Goal: Task Accomplishment & Management: Use online tool/utility

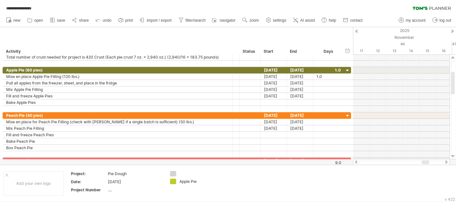
click at [357, 30] on div at bounding box center [356, 31] width 3 height 4
click at [445, 164] on div at bounding box center [446, 162] width 5 height 4
click at [356, 163] on div at bounding box center [355, 162] width 5 height 4
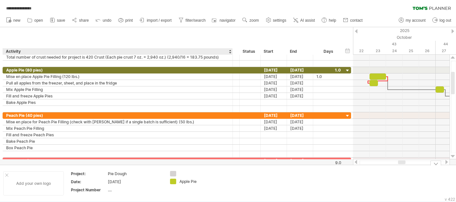
click at [8, 174] on div at bounding box center [6, 174] width 3 height 3
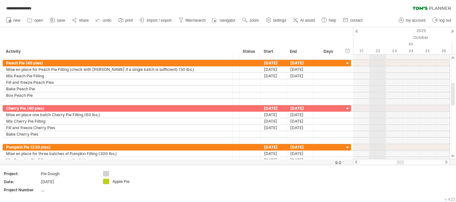
drag, startPoint x: 370, startPoint y: 30, endPoint x: 380, endPoint y: 35, distance: 11.0
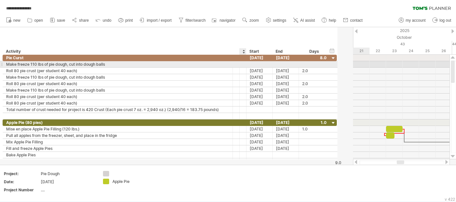
drag, startPoint x: 259, startPoint y: 65, endPoint x: 214, endPoint y: 66, distance: 44.7
click at [214, 66] on div "**********" at bounding box center [170, 64] width 334 height 6
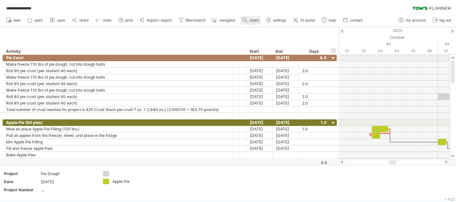
click at [252, 22] on span "zoom" at bounding box center [253, 20] width 9 height 5
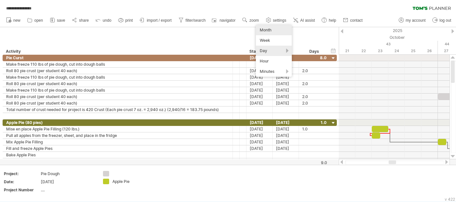
click at [265, 29] on div "Month" at bounding box center [274, 30] width 36 height 10
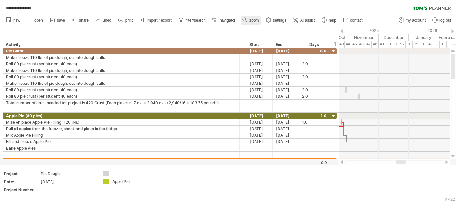
click at [254, 21] on span "zoom" at bounding box center [253, 20] width 9 height 5
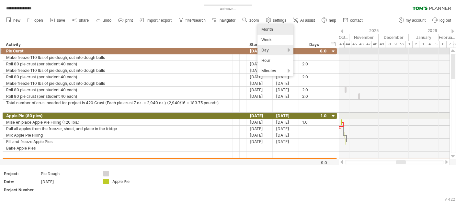
click at [261, 49] on div "Day" at bounding box center [275, 50] width 36 height 10
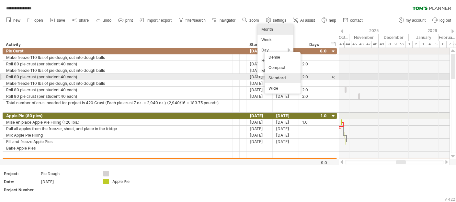
click at [274, 77] on div "Standard" at bounding box center [282, 78] width 36 height 10
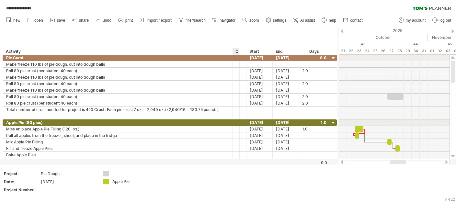
drag, startPoint x: 238, startPoint y: 51, endPoint x: 232, endPoint y: 51, distance: 6.1
click at [232, 51] on div "******** Activity ******** Resource ****** Status Start End Days" at bounding box center [166, 51] width 327 height 6
click at [236, 50] on div at bounding box center [236, 51] width 3 height 6
click at [228, 39] on div "hide start/end/duration show start/end/duration ******** Activity ******** Reso…" at bounding box center [168, 41] width 337 height 28
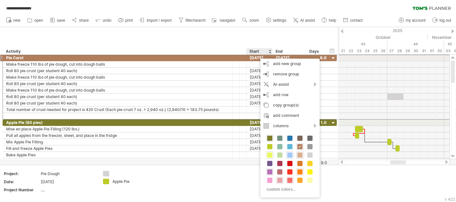
click at [240, 41] on div "hide start/end/duration show start/end/duration ******** Activity ******** Reso…" at bounding box center [168, 41] width 337 height 28
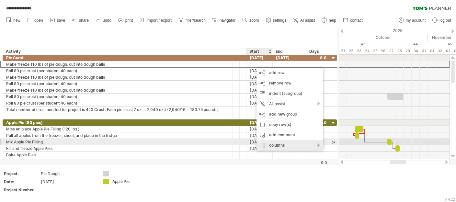
click at [280, 144] on div "columns" at bounding box center [289, 145] width 67 height 10
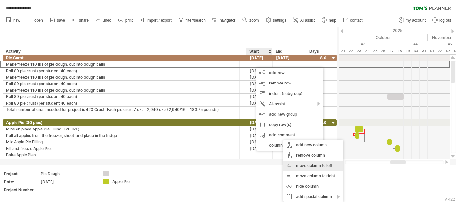
click at [298, 166] on div "move column to left" at bounding box center [313, 165] width 60 height 10
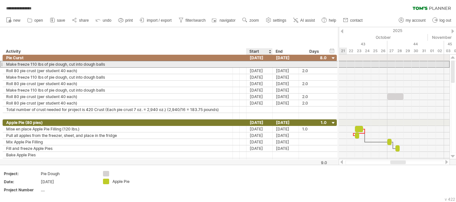
click at [264, 62] on div at bounding box center [259, 64] width 26 height 6
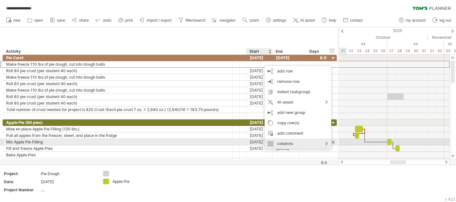
click at [285, 141] on div "columns" at bounding box center [297, 143] width 67 height 10
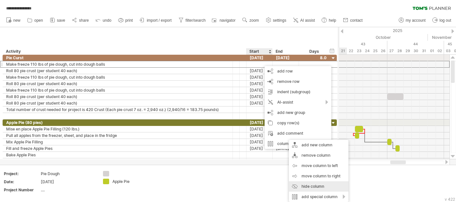
click at [306, 182] on div "hide column" at bounding box center [319, 186] width 60 height 10
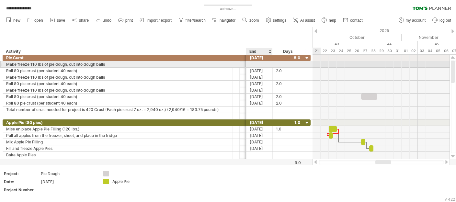
click at [260, 65] on div at bounding box center [259, 64] width 26 height 6
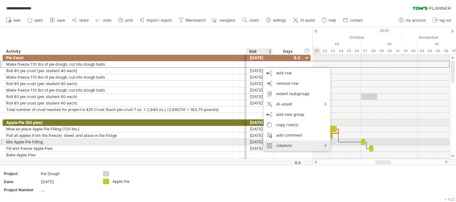
click at [279, 141] on div "columns" at bounding box center [296, 145] width 67 height 10
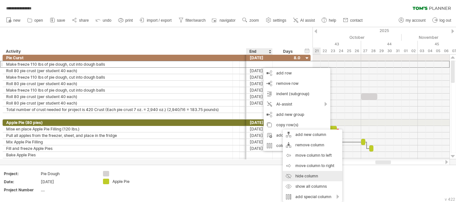
click at [299, 172] on div "hide column" at bounding box center [312, 176] width 60 height 10
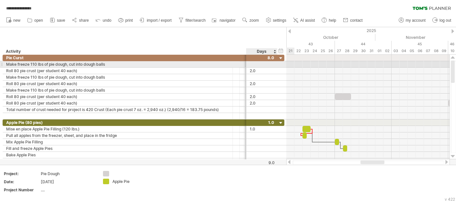
click at [258, 63] on div at bounding box center [261, 64] width 24 height 6
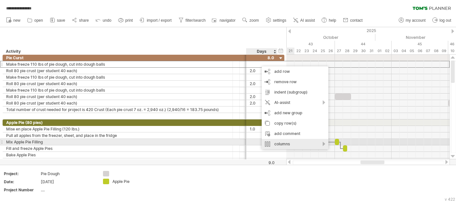
click at [277, 143] on div "columns" at bounding box center [294, 144] width 67 height 10
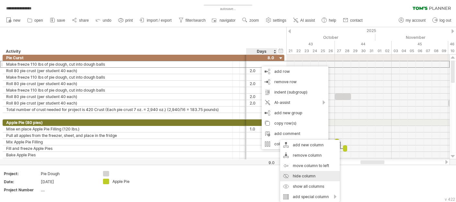
click at [295, 175] on div "hide column" at bounding box center [310, 176] width 60 height 10
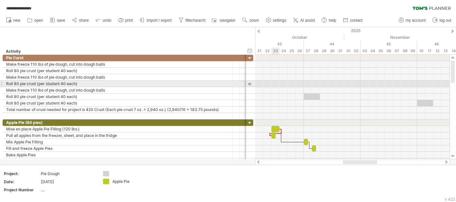
click at [273, 84] on div at bounding box center [352, 84] width 194 height 6
click at [270, 83] on div at bounding box center [352, 84] width 194 height 6
click at [250, 84] on div at bounding box center [250, 84] width 6 height 7
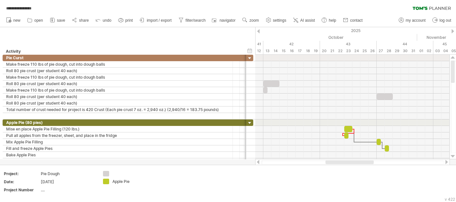
click at [259, 31] on div at bounding box center [258, 31] width 3 height 4
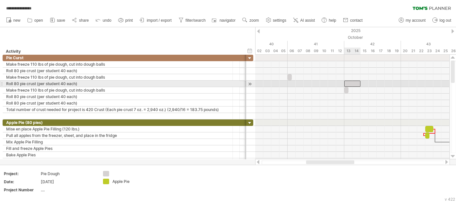
click at [353, 83] on div "​" at bounding box center [352, 84] width 16 height 6
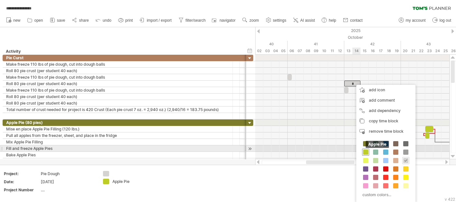
click at [364, 151] on span at bounding box center [365, 151] width 5 height 5
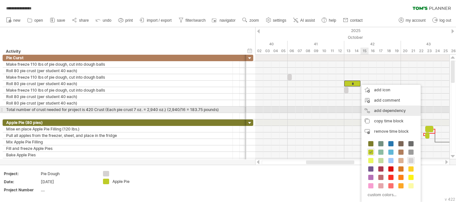
click at [376, 109] on div "add dependency You can use dependencies when you require tasks to be done in a …" at bounding box center [390, 110] width 59 height 10
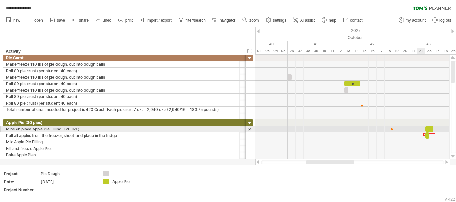
click at [421, 131] on div at bounding box center [352, 129] width 194 height 6
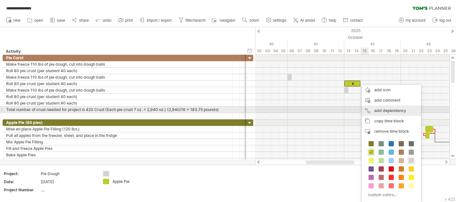
click at [377, 108] on div "add dependency You can use dependencies when you require tasks to be done in a …" at bounding box center [390, 110] width 59 height 10
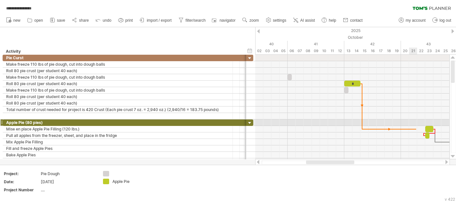
click at [416, 126] on div at bounding box center [352, 129] width 194 height 6
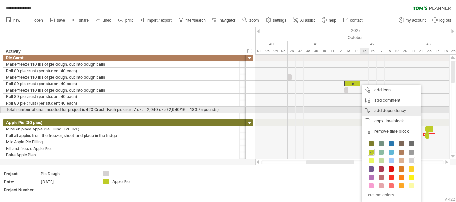
click at [381, 111] on div "add dependency You can use dependencies when you require tasks to be done in a …" at bounding box center [390, 110] width 59 height 10
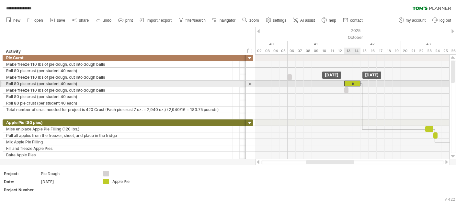
click at [352, 82] on div "*" at bounding box center [352, 84] width 16 height 6
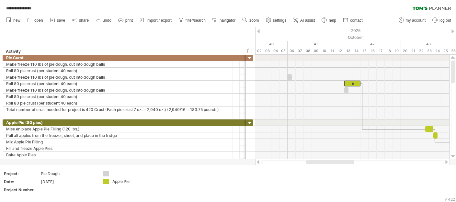
click at [445, 163] on div at bounding box center [446, 162] width 5 height 4
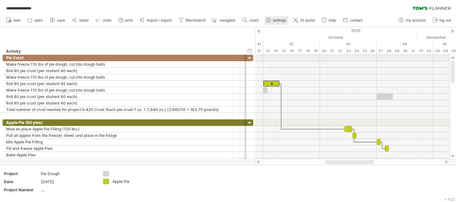
click at [276, 19] on span "settings" at bounding box center [279, 20] width 13 height 5
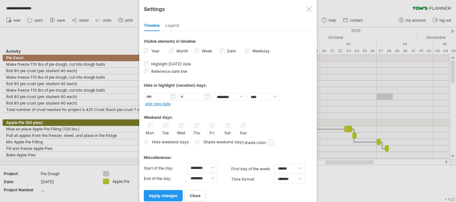
click at [306, 11] on div at bounding box center [308, 8] width 5 height 5
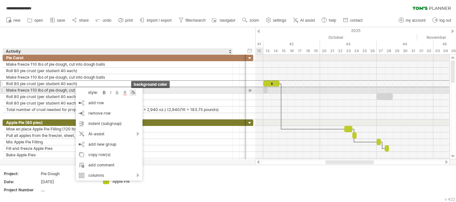
click at [134, 92] on div at bounding box center [132, 92] width 6 height 6
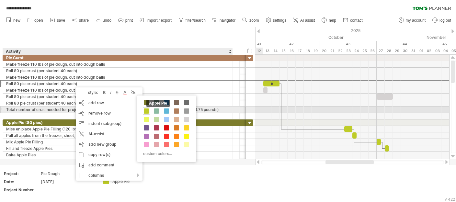
click at [148, 109] on span at bounding box center [146, 110] width 5 height 5
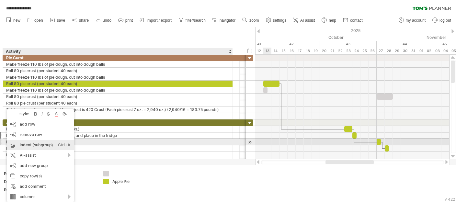
click at [31, 145] on div "indent (subgroup) Ctrl+► Cmd+►" at bounding box center [40, 145] width 67 height 10
click at [26, 145] on div "indent (subgroup) Ctrl+► Cmd+►" at bounding box center [42, 145] width 67 height 10
click at [31, 144] on div "indent (subgroup) Ctrl+► Cmd+►" at bounding box center [41, 145] width 67 height 10
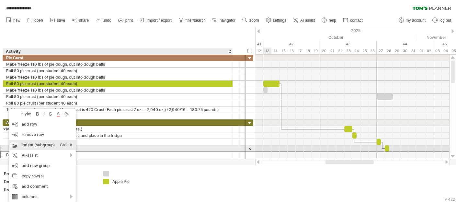
click at [22, 145] on div "indent (subgroup) Ctrl+► Cmd+►" at bounding box center [42, 145] width 67 height 10
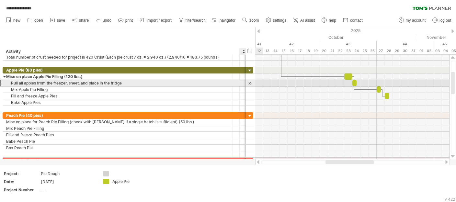
drag, startPoint x: 243, startPoint y: 84, endPoint x: 239, endPoint y: 84, distance: 4.2
click at [239, 84] on div "**********" at bounding box center [128, 83] width 250 height 7
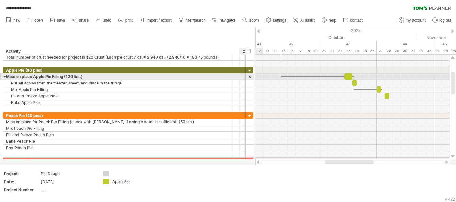
drag, startPoint x: 244, startPoint y: 79, endPoint x: 240, endPoint y: 78, distance: 3.6
click at [240, 78] on div at bounding box center [242, 76] width 7 height 6
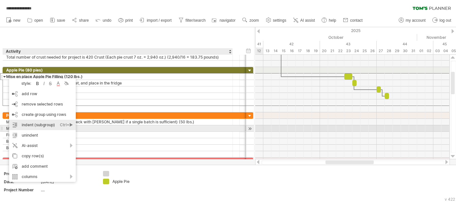
click at [26, 126] on div "indent (subgroup) Ctrl+► Cmd+►" at bounding box center [42, 125] width 67 height 10
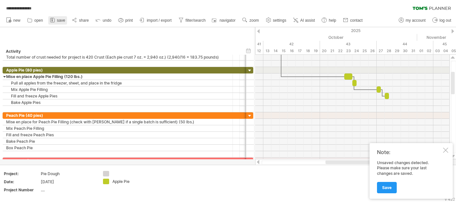
click at [60, 19] on span "save" at bounding box center [61, 20] width 8 height 5
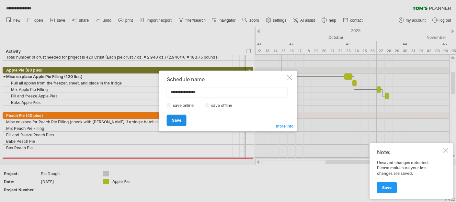
click at [181, 121] on link "Save" at bounding box center [177, 120] width 20 height 11
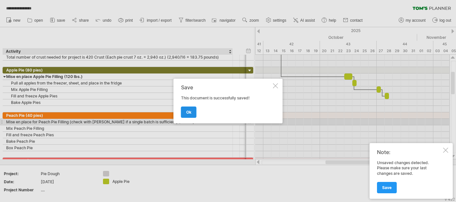
click at [189, 112] on span "ok" at bounding box center [188, 112] width 5 height 5
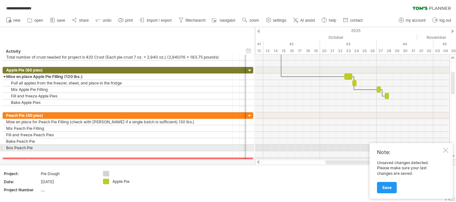
click at [444, 150] on div at bounding box center [445, 150] width 5 height 5
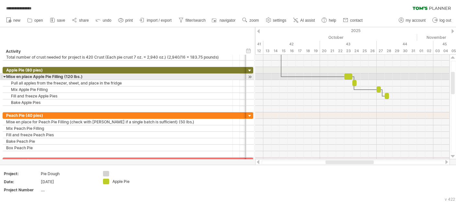
click at [4, 76] on div at bounding box center [4, 76] width 3 height 6
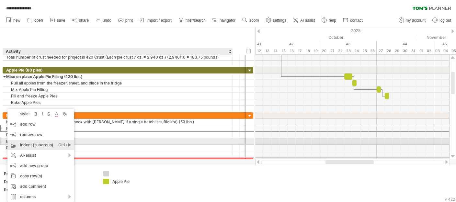
click at [21, 143] on div "indent (subgroup) Ctrl+► Cmd+►" at bounding box center [40, 145] width 67 height 10
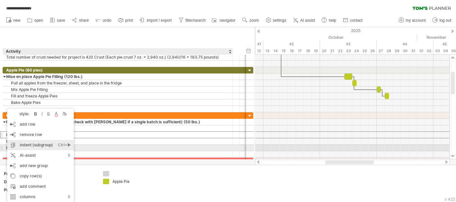
click at [22, 146] on div "indent (subgroup) Ctrl+► Cmd+►" at bounding box center [40, 145] width 67 height 10
click at [28, 145] on div "indent (subgroup) Ctrl+► Cmd+►" at bounding box center [41, 145] width 67 height 10
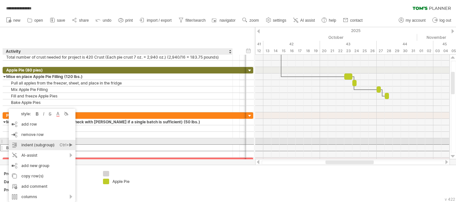
click at [31, 143] on div "indent (subgroup) Ctrl+► Cmd+►" at bounding box center [42, 145] width 67 height 10
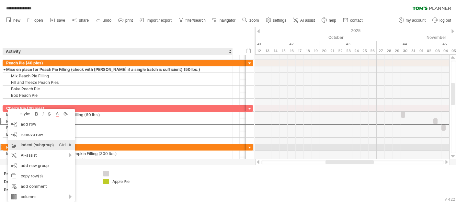
click at [23, 145] on div "indent (subgroup) Ctrl+► Cmd+►" at bounding box center [41, 145] width 67 height 10
click at [27, 146] on div "indent (subgroup) Ctrl+► Cmd+►" at bounding box center [41, 145] width 67 height 10
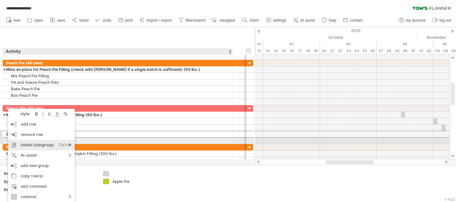
click at [29, 143] on div "indent (subgroup) Ctrl+► Cmd+►" at bounding box center [41, 145] width 67 height 10
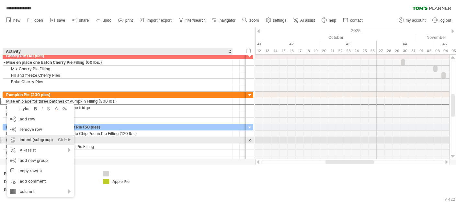
click at [23, 138] on div "indent (subgroup) Ctrl+► Cmd+►" at bounding box center [40, 140] width 67 height 10
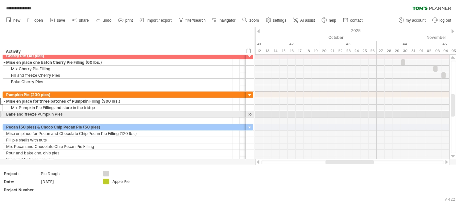
click at [4, 112] on div "**********" at bounding box center [118, 114] width 230 height 6
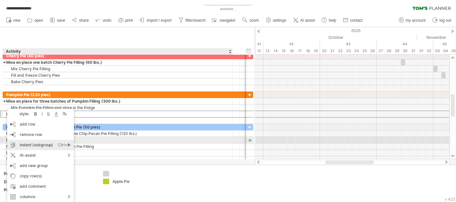
click at [23, 143] on div "indent (subgroup) Ctrl+► Cmd+►" at bounding box center [40, 145] width 67 height 10
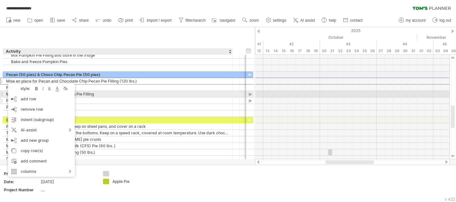
click at [109, 97] on div "**********" at bounding box center [128, 94] width 250 height 45
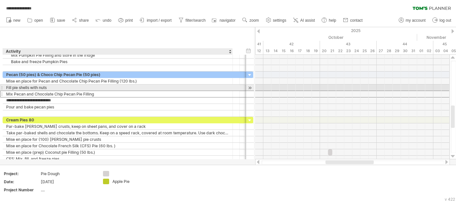
click at [5, 87] on div "**********" at bounding box center [118, 87] width 230 height 6
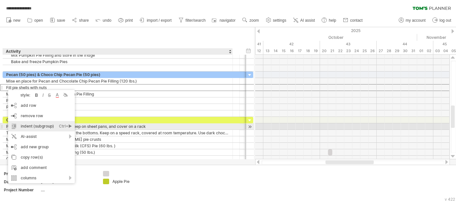
click at [32, 126] on div "indent (subgroup) Ctrl+► Cmd+►" at bounding box center [41, 126] width 67 height 10
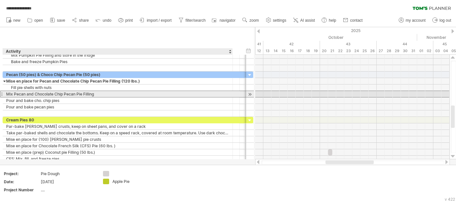
click at [5, 93] on div "**********" at bounding box center [118, 94] width 230 height 6
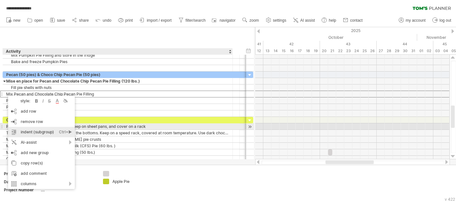
click at [22, 130] on div "indent (subgroup) Ctrl+► Cmd+►" at bounding box center [41, 132] width 67 height 10
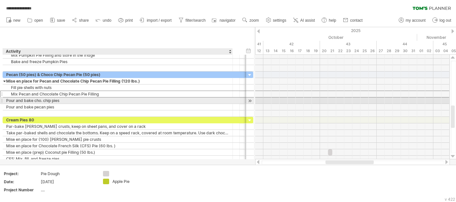
click at [5, 99] on div "**********" at bounding box center [118, 100] width 230 height 6
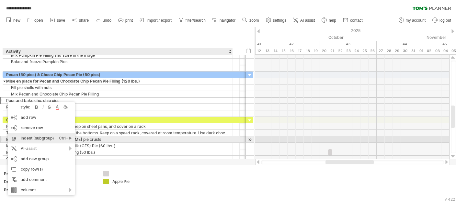
click at [28, 138] on div "indent (subgroup) Ctrl+► Cmd+►" at bounding box center [41, 138] width 67 height 10
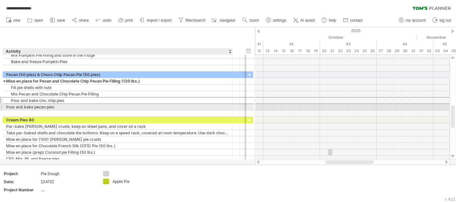
click at [5, 105] on div "**********" at bounding box center [118, 107] width 230 height 6
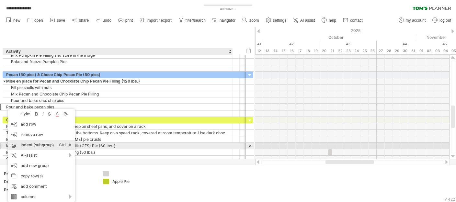
click at [24, 146] on div "indent (subgroup) Ctrl+► Cmd+►" at bounding box center [41, 145] width 67 height 10
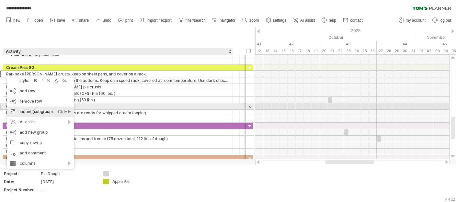
click at [28, 108] on div "indent (subgroup) Ctrl+► Cmd+►" at bounding box center [40, 111] width 67 height 10
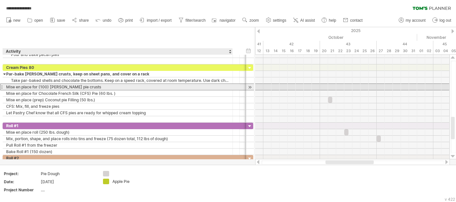
click at [6, 86] on div "Mise en place for (100) [PERSON_NAME] pie crusts" at bounding box center [117, 87] width 223 height 6
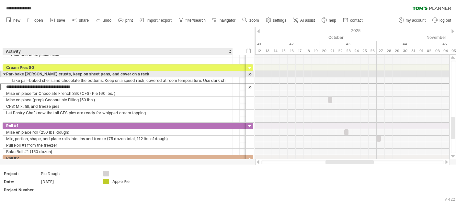
click at [11, 84] on input "**********" at bounding box center [117, 87] width 223 height 6
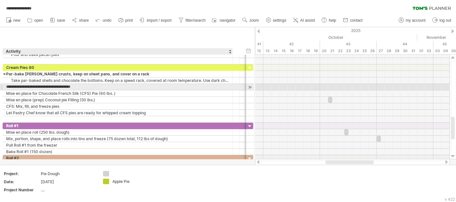
click at [5, 86] on div "**********" at bounding box center [118, 87] width 230 height 6
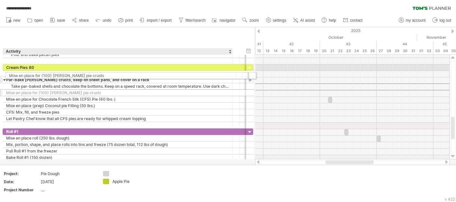
drag, startPoint x: 5, startPoint y: 86, endPoint x: 6, endPoint y: 74, distance: 11.3
click at [6, 74] on div "**********" at bounding box center [128, 96] width 250 height 64
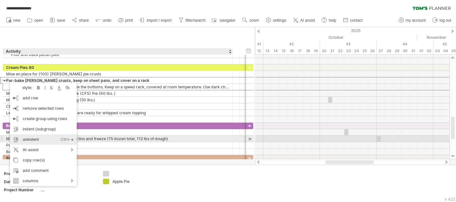
click at [24, 139] on div "unindent Ctrl+◄ Cmd+◄" at bounding box center [43, 139] width 67 height 10
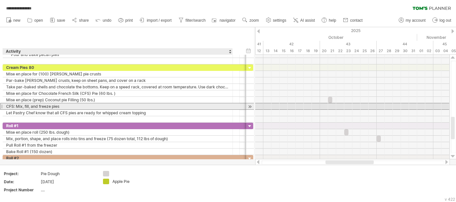
click at [152, 104] on div "CFS: Mix, fill, and freeze pies" at bounding box center [117, 106] width 223 height 6
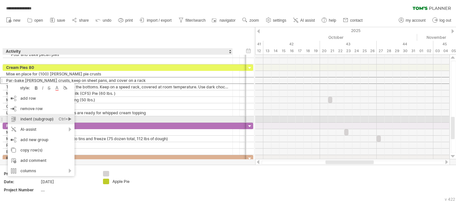
click at [26, 116] on div "indent (subgroup) Ctrl+► Cmd+►" at bounding box center [41, 119] width 67 height 10
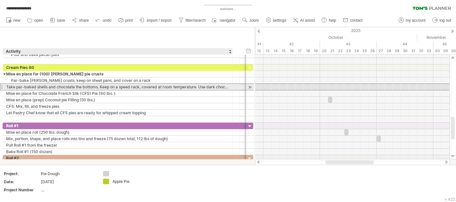
click at [5, 85] on div "**********" at bounding box center [118, 87] width 230 height 6
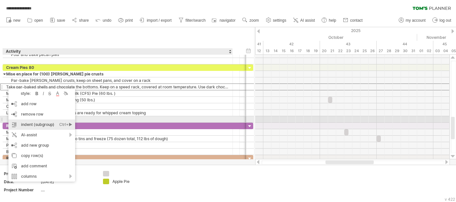
click at [32, 121] on div "indent (subgroup) Ctrl+► Cmd+►" at bounding box center [41, 124] width 67 height 10
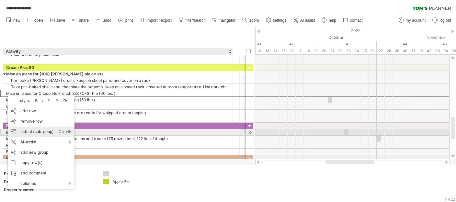
click at [23, 132] on div "indent (subgroup) Ctrl+► Cmd+►" at bounding box center [41, 132] width 67 height 10
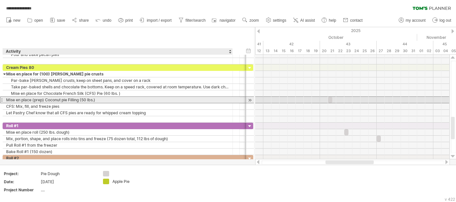
click at [6, 99] on div "**********" at bounding box center [118, 100] width 230 height 6
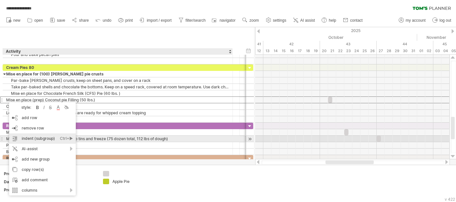
click at [30, 137] on div "indent (subgroup) Ctrl+► Cmd+►" at bounding box center [42, 138] width 67 height 10
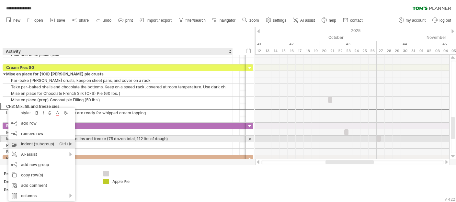
click at [29, 141] on div "indent (subgroup) Ctrl+► Cmd+►" at bounding box center [41, 144] width 67 height 10
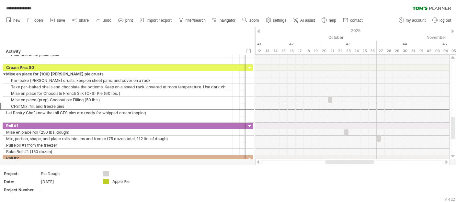
click at [446, 162] on div at bounding box center [446, 162] width 5 height 4
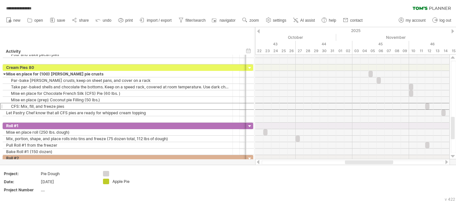
click at [446, 162] on div at bounding box center [446, 162] width 5 height 4
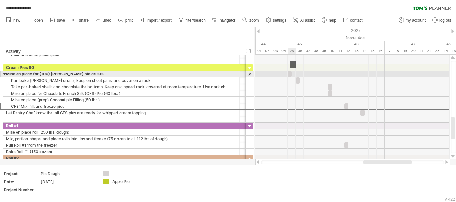
click at [289, 74] on div "​" at bounding box center [289, 74] width 4 height 6
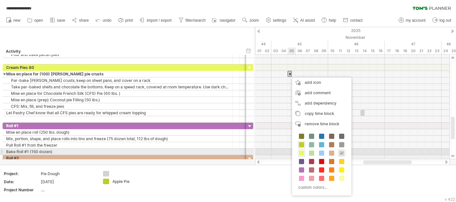
click at [303, 153] on span at bounding box center [301, 152] width 5 height 5
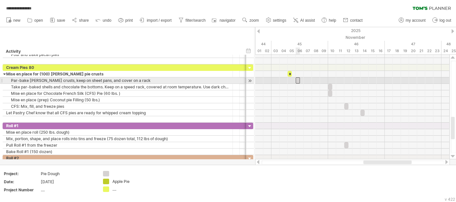
click at [298, 82] on div "​" at bounding box center [297, 80] width 4 height 6
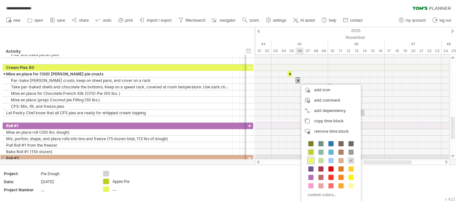
click at [312, 159] on span at bounding box center [310, 160] width 5 height 5
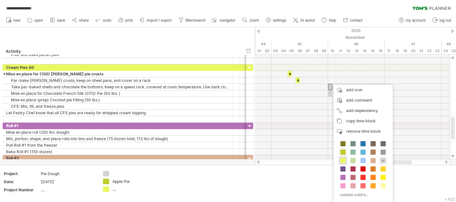
click at [343, 161] on span at bounding box center [342, 160] width 5 height 5
click at [344, 159] on span at bounding box center [341, 160] width 5 height 5
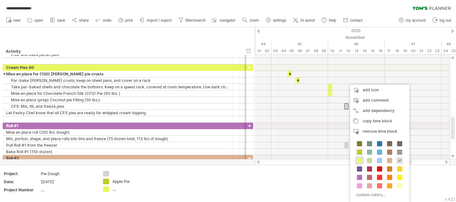
click at [359, 160] on span at bounding box center [359, 160] width 5 height 5
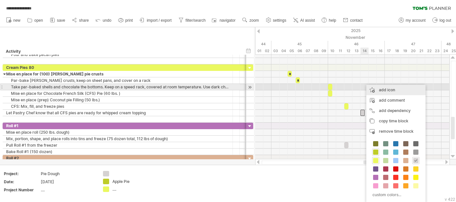
click at [387, 89] on div "add icon" at bounding box center [395, 90] width 59 height 10
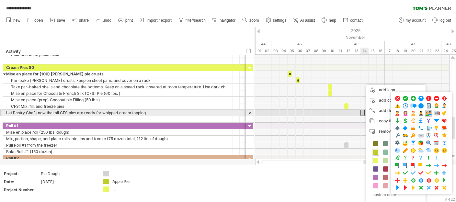
click at [426, 114] on span at bounding box center [428, 113] width 6 height 6
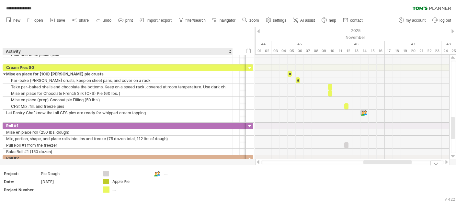
click at [106, 189] on div "**********" at bounding box center [228, 101] width 456 height 202
click at [191, 186] on td "...." at bounding box center [176, 183] width 51 height 25
click at [123, 190] on div "...." at bounding box center [129, 189] width 35 height 6
type input "*********"
click at [170, 174] on div "...." at bounding box center [180, 174] width 35 height 6
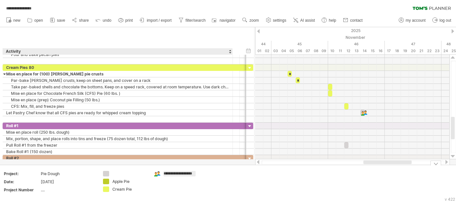
type input "**********"
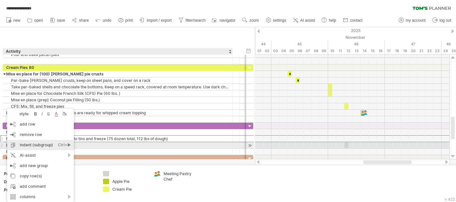
click at [22, 145] on div "indent (subgroup) Ctrl+► Cmd+►" at bounding box center [40, 145] width 67 height 10
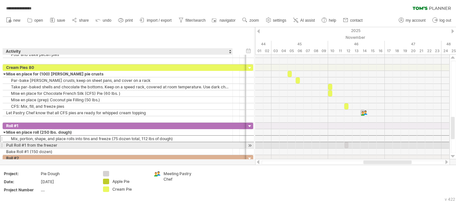
click at [6, 143] on div "Pull Roll #1 from the freezer" at bounding box center [117, 145] width 223 height 6
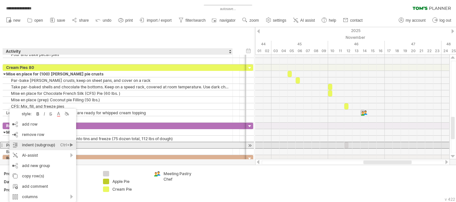
click at [22, 146] on div "indent (subgroup) Ctrl+► Cmd+►" at bounding box center [42, 145] width 67 height 10
click at [25, 145] on div "indent (subgroup) Ctrl+► Cmd+►" at bounding box center [39, 145] width 67 height 10
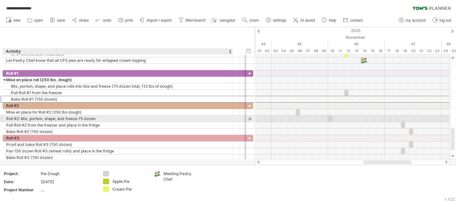
click at [6, 118] on div "**********" at bounding box center [118, 119] width 230 height 6
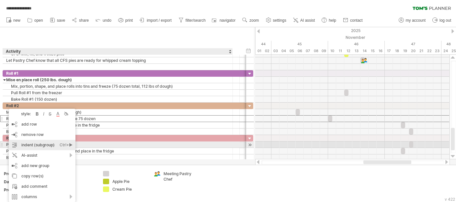
click at [27, 145] on div "indent (subgroup) Ctrl+► Cmd+►" at bounding box center [42, 145] width 67 height 10
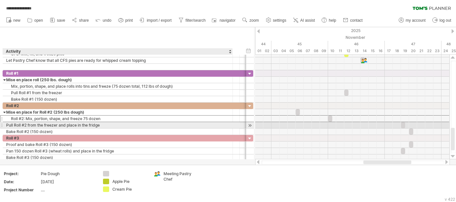
click at [6, 125] on div "**********" at bounding box center [118, 125] width 230 height 6
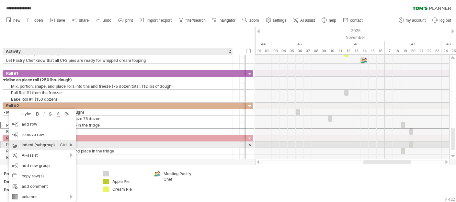
click at [29, 143] on div "indent (subgroup) Ctrl+► Cmd+►" at bounding box center [42, 145] width 67 height 10
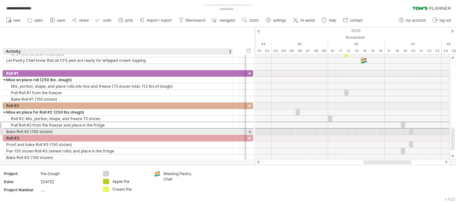
click at [5, 130] on div "**********" at bounding box center [118, 131] width 230 height 6
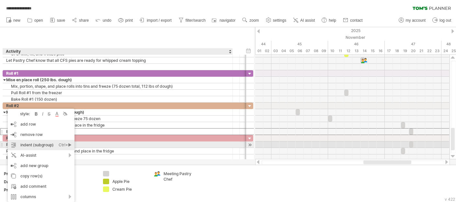
click at [24, 145] on div "indent (subgroup) Ctrl+► Cmd+►" at bounding box center [41, 145] width 67 height 10
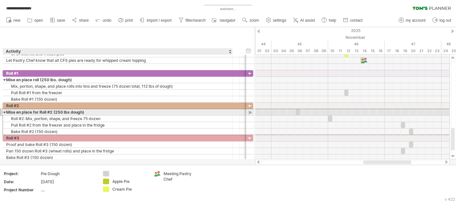
click at [19, 109] on div "Mise en place for Roll #2 (250 lbs dough)" at bounding box center [117, 112] width 223 height 6
click at [9, 111] on input "**********" at bounding box center [117, 112] width 223 height 6
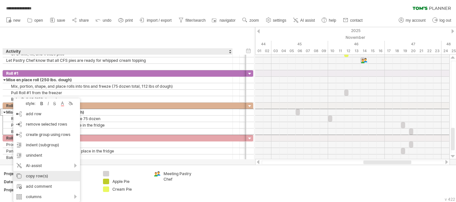
click at [30, 176] on div "copy row(s)" at bounding box center [46, 176] width 67 height 10
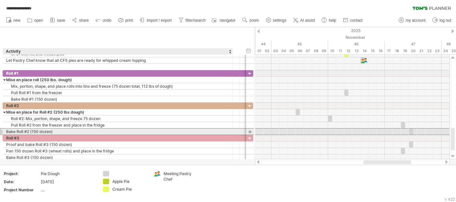
click at [6, 130] on div "**********" at bounding box center [118, 131] width 230 height 6
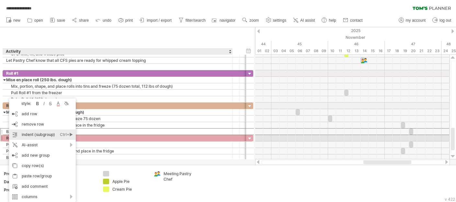
click at [29, 135] on div "indent (subgroup) Ctrl+► Cmd+►" at bounding box center [42, 134] width 67 height 10
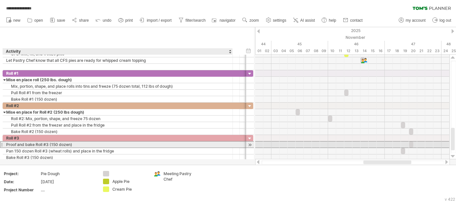
click at [5, 143] on div "**********" at bounding box center [118, 144] width 230 height 6
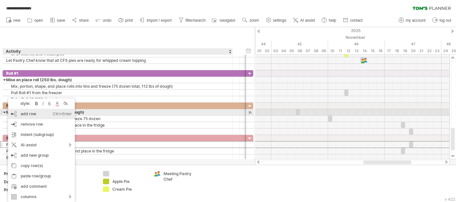
click at [25, 115] on div "add row Ctrl+Enter Cmd+Enter" at bounding box center [41, 114] width 67 height 10
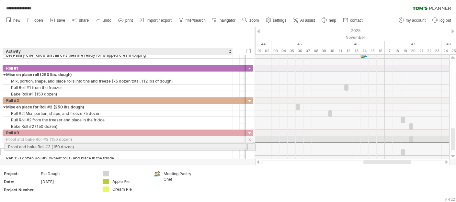
drag, startPoint x: 13, startPoint y: 138, endPoint x: 13, endPoint y: 146, distance: 7.1
click at [13, 146] on div "**********" at bounding box center [128, 149] width 250 height 38
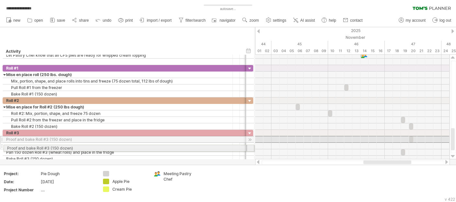
drag, startPoint x: 5, startPoint y: 138, endPoint x: 4, endPoint y: 147, distance: 9.4
click at [4, 147] on div "**********" at bounding box center [128, 146] width 250 height 32
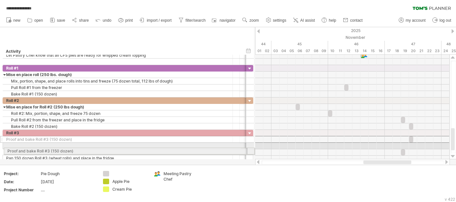
drag, startPoint x: 2, startPoint y: 138, endPoint x: 2, endPoint y: 150, distance: 12.3
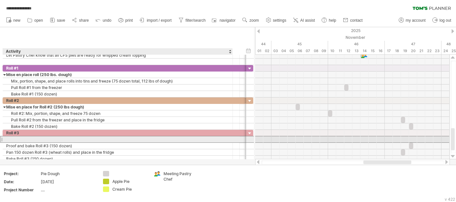
click at [10, 138] on div at bounding box center [117, 139] width 223 height 6
click at [84, 140] on div "Mise en place (prep) Coconut pie Filling" at bounding box center [117, 139] width 223 height 6
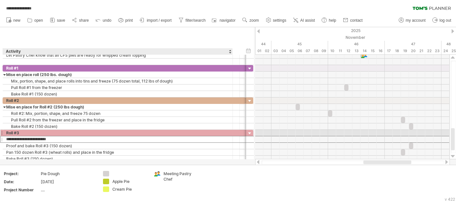
type input "**********"
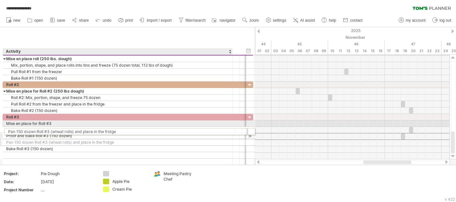
drag, startPoint x: 6, startPoint y: 135, endPoint x: 7, endPoint y: 130, distance: 4.7
click at [7, 130] on div "**********" at bounding box center [128, 139] width 250 height 51
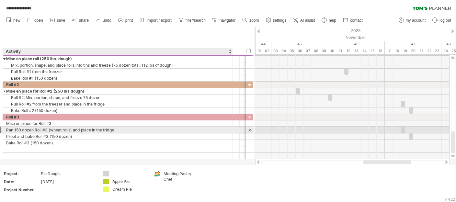
click at [6, 128] on div "**********" at bounding box center [118, 130] width 230 height 6
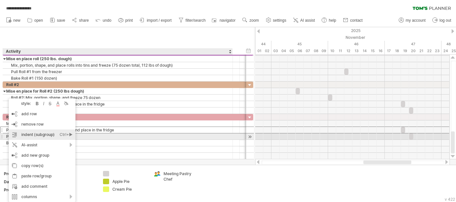
click at [19, 135] on div "indent (subgroup) Ctrl+► Cmd+►" at bounding box center [42, 134] width 67 height 10
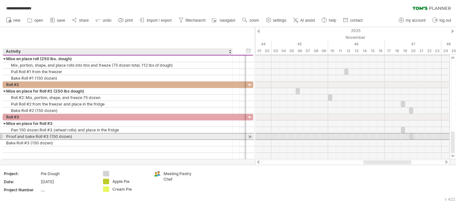
click at [5, 134] on div "**********" at bounding box center [118, 136] width 230 height 6
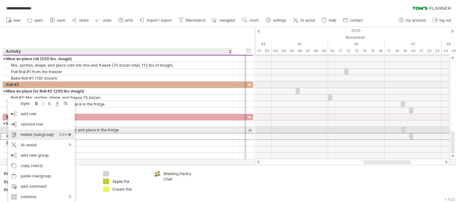
click at [18, 133] on div "indent (subgroup) Ctrl+► Cmd+►" at bounding box center [41, 134] width 67 height 10
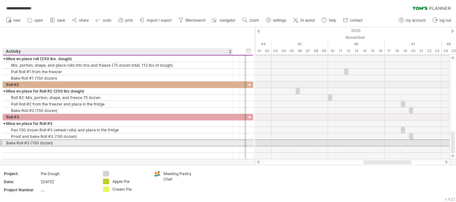
click at [5, 141] on div "**********" at bounding box center [118, 143] width 230 height 6
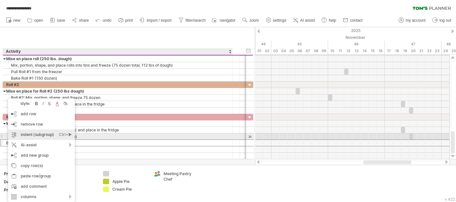
click at [27, 136] on div "indent (subgroup) Ctrl+► Cmd+►" at bounding box center [41, 134] width 67 height 10
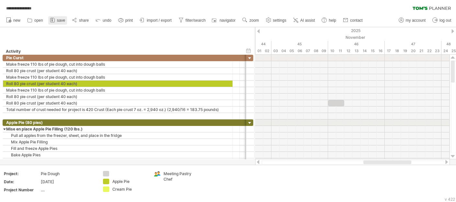
click at [61, 19] on span "save" at bounding box center [61, 20] width 8 height 5
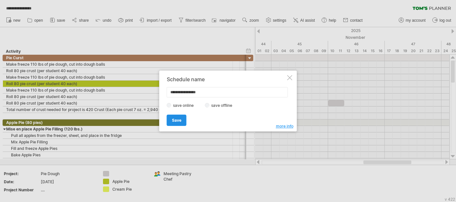
click at [175, 122] on span "Save" at bounding box center [176, 120] width 9 height 5
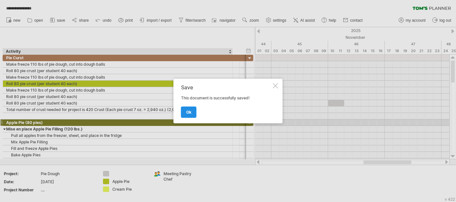
click at [186, 114] on span "ok" at bounding box center [188, 112] width 5 height 5
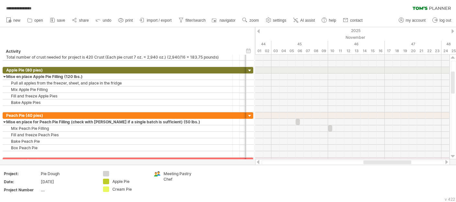
click at [259, 161] on div at bounding box center [257, 162] width 5 height 4
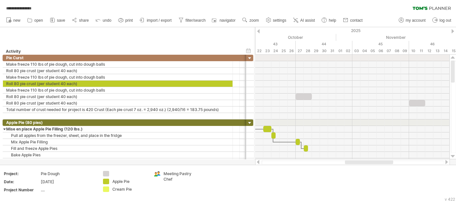
click at [259, 162] on div at bounding box center [257, 162] width 5 height 4
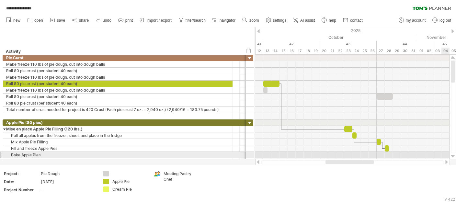
click at [451, 155] on div at bounding box center [452, 156] width 4 height 5
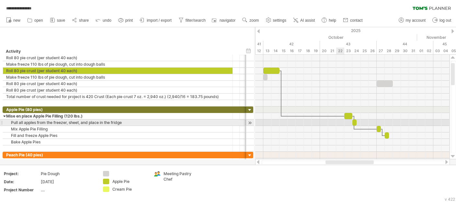
drag, startPoint x: 341, startPoint y: 117, endPoint x: 341, endPoint y: 122, distance: 5.5
click at [341, 122] on div "​ ​ ​ ​ ​ ​ ​ ​ ​ ​ ​ ​ ​ ​ ​ ​ ​ ​ ​ ​ ​ ​ ​ ​ ​ ​ ​ ​ ​ ​ ​ ​ ​ ​ ​ ​ ​ ​ [DA…" at bounding box center [352, 107] width 194 height 105
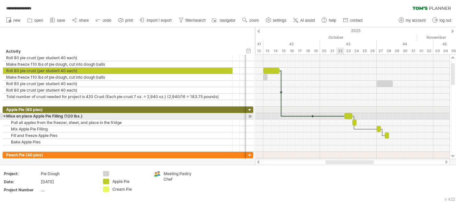
click at [337, 116] on div at bounding box center [312, 116] width 63 height 2
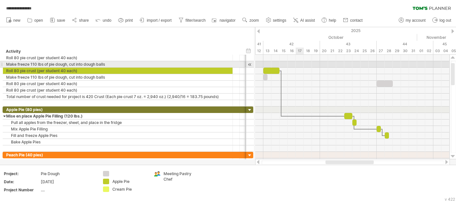
click at [300, 61] on div at bounding box center [352, 64] width 194 height 6
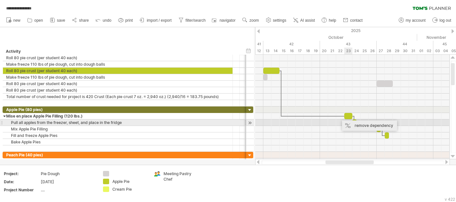
click at [350, 124] on div "remove dependency" at bounding box center [369, 125] width 55 height 10
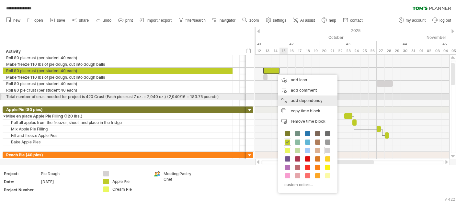
click at [296, 99] on div "add dependency You can use dependencies when you require tasks to be done in a …" at bounding box center [307, 100] width 59 height 10
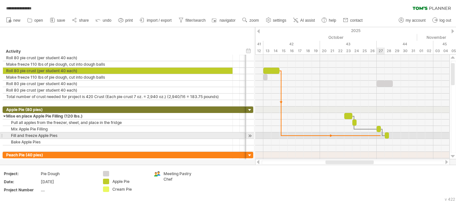
drag, startPoint x: 293, startPoint y: 90, endPoint x: 380, endPoint y: 133, distance: 97.1
click at [380, 133] on div at bounding box center [352, 110] width 194 height 110
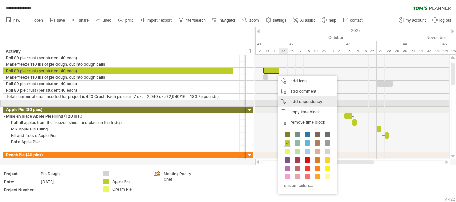
click at [297, 101] on div "add dependency You can use dependencies when you require tasks to be done in a …" at bounding box center [307, 101] width 59 height 10
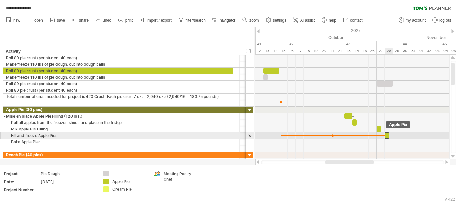
drag, startPoint x: 296, startPoint y: 96, endPoint x: 386, endPoint y: 134, distance: 97.8
click at [386, 134] on div "​ ​ ​ ​ ​ ​ ​ ​ ​ ​ ​ ​ ​ ​ ​ ​ ​ ​ ​ ​ ​ ​ ​ ​ ​ ​ ​ ​ ​ ​ ​ ​ ​ ​ ​ ​ ​ ​ [DA…" at bounding box center [352, 107] width 194 height 105
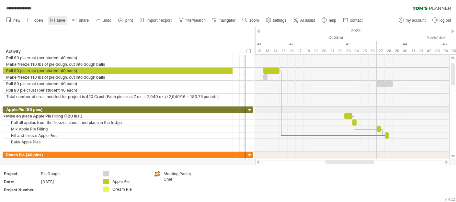
click at [61, 22] on span "save" at bounding box center [61, 20] width 8 height 5
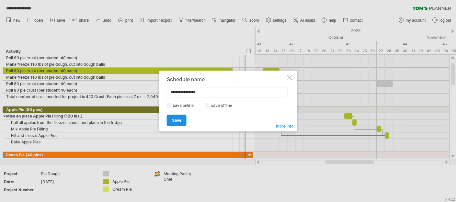
click at [171, 122] on link "Save" at bounding box center [177, 120] width 20 height 11
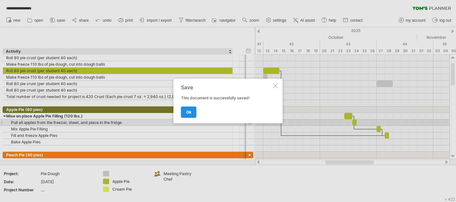
click at [187, 114] on span "ok" at bounding box center [188, 112] width 5 height 5
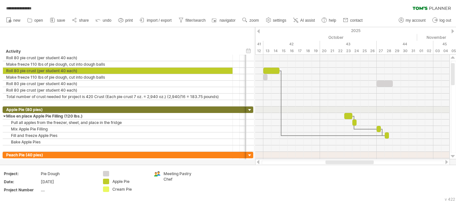
click at [221, 6] on div "**********" at bounding box center [228, 7] width 456 height 14
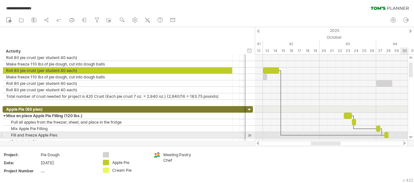
click at [410, 138] on div at bounding box center [411, 137] width 4 height 5
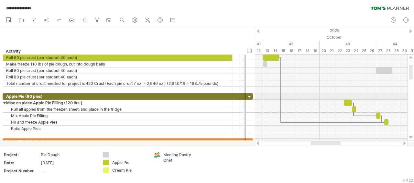
click at [257, 145] on div at bounding box center [257, 143] width 5 height 4
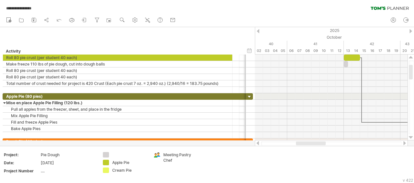
click at [259, 145] on div at bounding box center [257, 143] width 5 height 4
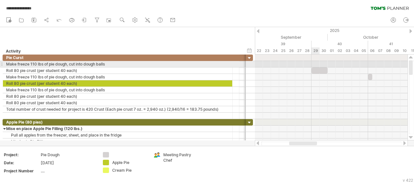
click at [313, 63] on div at bounding box center [331, 64] width 153 height 6
click at [314, 63] on div at bounding box center [331, 64] width 153 height 6
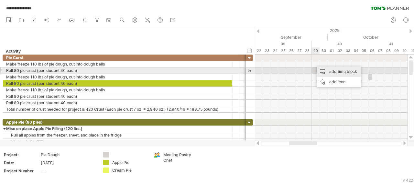
click at [325, 68] on div "add time block" at bounding box center [339, 72] width 45 height 10
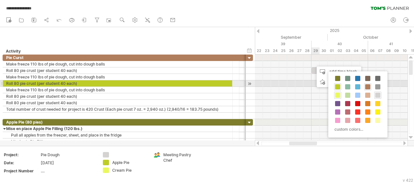
click at [368, 85] on span at bounding box center [367, 86] width 5 height 5
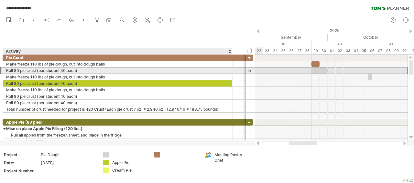
click at [6, 70] on div "**********" at bounding box center [118, 71] width 230 height 6
click at [5, 70] on div "**********" at bounding box center [118, 71] width 230 height 6
click at [6, 70] on div "Roll 80 pie crust (per student 40 each)" at bounding box center [117, 71] width 223 height 6
type input "**********"
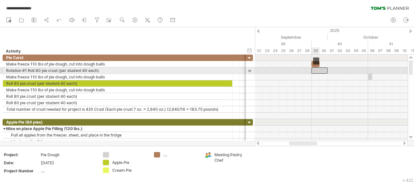
drag, startPoint x: 315, startPoint y: 70, endPoint x: 314, endPoint y: 73, distance: 3.5
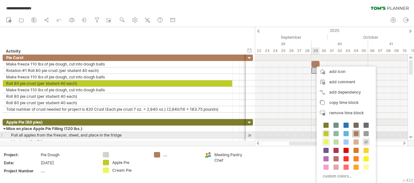
click at [355, 134] on span at bounding box center [356, 133] width 5 height 5
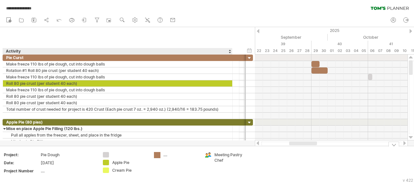
click at [160, 156] on div "**********" at bounding box center [207, 91] width 414 height 183
click at [166, 156] on div "...." at bounding box center [180, 155] width 35 height 6
type input "*****"
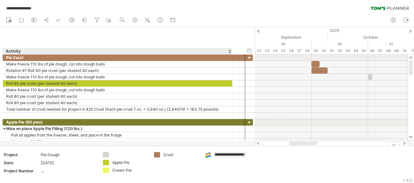
scroll to position [0, 6]
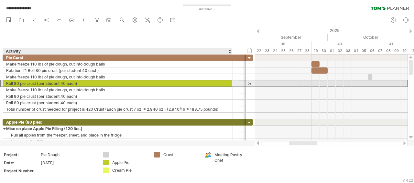
click at [5, 83] on div "**********" at bounding box center [118, 84] width 230 height 6
click at [6, 83] on div "Roll 80 pie crust (per student 40 each)" at bounding box center [117, 84] width 223 height 6
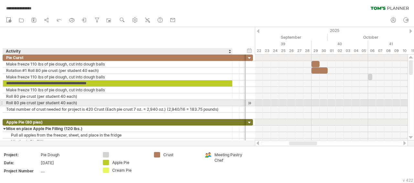
type input "**********"
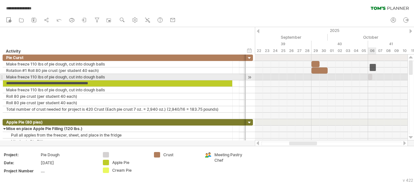
click at [371, 77] on div "​" at bounding box center [370, 77] width 4 height 6
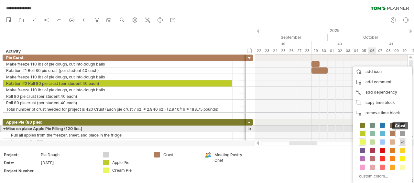
click at [390, 132] on span at bounding box center [392, 133] width 5 height 5
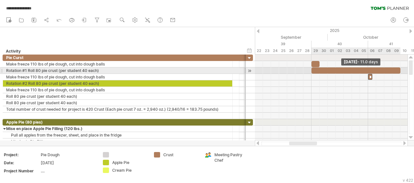
drag, startPoint x: 328, startPoint y: 71, endPoint x: 401, endPoint y: 73, distance: 72.8
click at [401, 73] on div "​ ​ * ​ ​ ​ ​ ​ ​ ​ ​ ​ ​ ​ ​ ​ ​ ​ ​ ​ ​ ​ ​ ​ ​ ​ ​ ​ ​ ​ ​ ​ ​ ​ ​ ​ ​ ​ ​ […" at bounding box center [331, 98] width 153 height 86
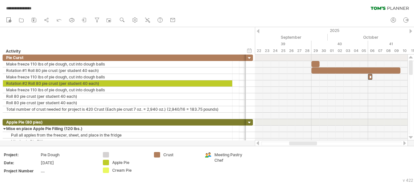
click at [406, 143] on div at bounding box center [404, 143] width 5 height 4
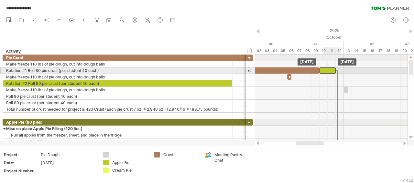
drag, startPoint x: 349, startPoint y: 83, endPoint x: 326, endPoint y: 72, distance: 24.7
click at [326, 72] on div "​" at bounding box center [328, 71] width 16 height 6
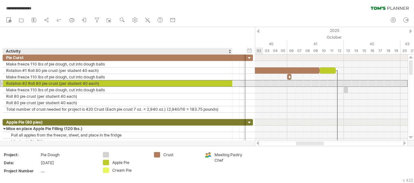
click at [85, 83] on div "Rotation #2 Roll 80 pie crust (per student 40 each)" at bounding box center [117, 84] width 223 height 6
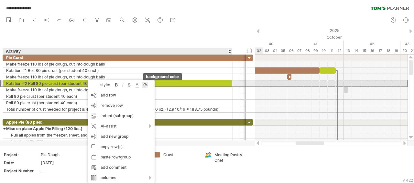
click at [147, 84] on div at bounding box center [145, 85] width 6 height 6
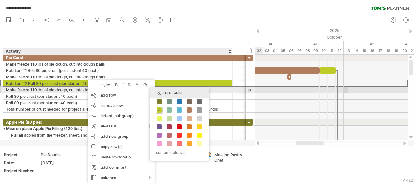
click at [165, 92] on div "reset color" at bounding box center [179, 93] width 59 height 10
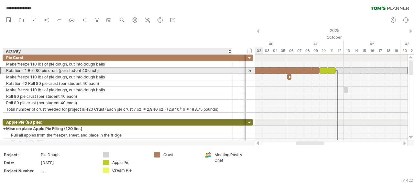
click at [82, 70] on div "Rotation #1 Roll 80 pie crust (per student 40 each)" at bounding box center [117, 71] width 223 height 6
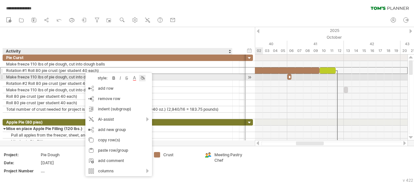
click at [143, 78] on div at bounding box center [142, 78] width 6 height 6
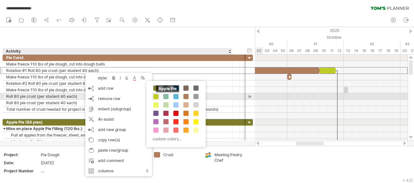
click at [155, 95] on span at bounding box center [155, 96] width 5 height 5
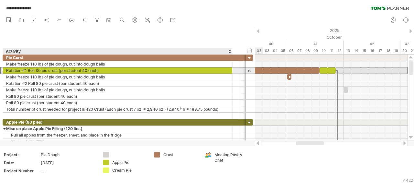
click at [121, 68] on div "Rotation #1 Roll 80 pie crust (per student 40 each)" at bounding box center [117, 71] width 223 height 6
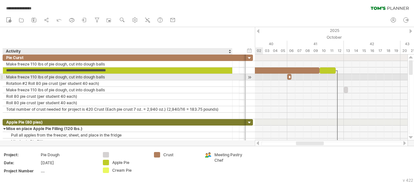
type input "**********"
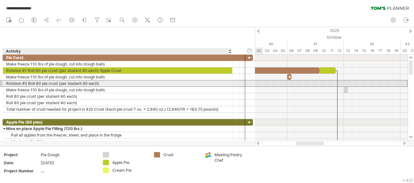
click at [14, 82] on div "Rotation #2 Roll 80 pie crust (per student 40 each)" at bounding box center [117, 84] width 223 height 6
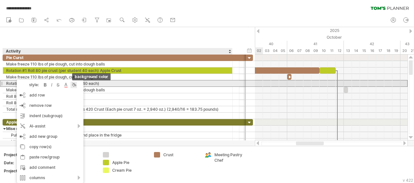
click at [74, 84] on div at bounding box center [74, 85] width 6 height 6
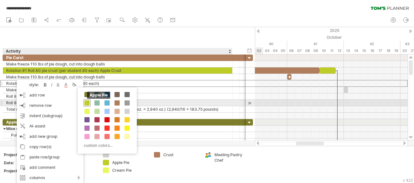
click at [86, 103] on span at bounding box center [86, 103] width 5 height 5
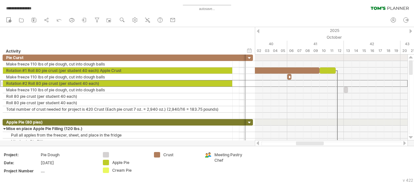
click at [405, 145] on div at bounding box center [404, 143] width 5 height 4
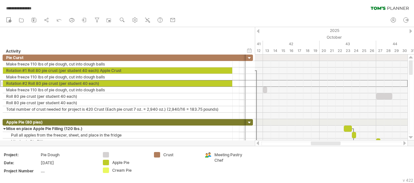
click at [405, 145] on div at bounding box center [404, 143] width 5 height 4
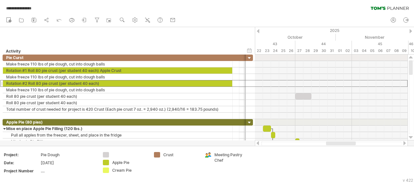
click at [405, 145] on div at bounding box center [404, 143] width 5 height 4
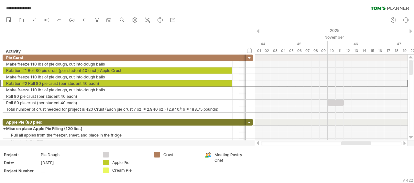
click at [257, 145] on div at bounding box center [257, 143] width 5 height 4
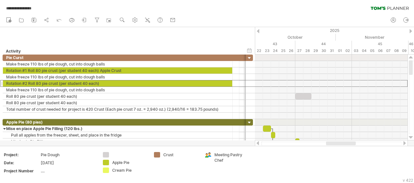
click at [257, 145] on div at bounding box center [257, 143] width 5 height 4
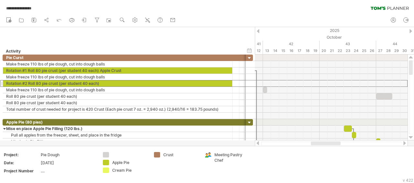
click at [257, 145] on div at bounding box center [257, 143] width 5 height 4
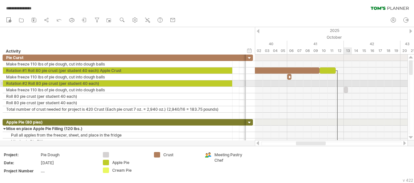
click at [347, 84] on div at bounding box center [331, 84] width 153 height 6
click at [348, 83] on div at bounding box center [331, 84] width 153 height 6
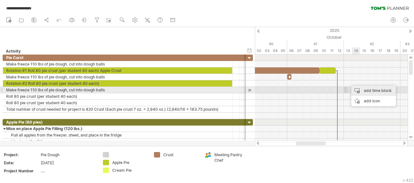
click at [356, 87] on div "add time block" at bounding box center [373, 91] width 45 height 10
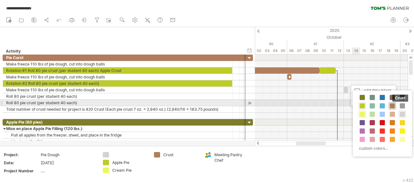
click at [392, 106] on span at bounding box center [392, 106] width 5 height 5
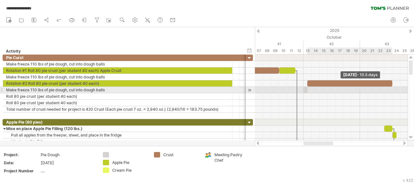
drag, startPoint x: 356, startPoint y: 83, endPoint x: 392, endPoint y: 91, distance: 37.4
click at [392, 91] on div "​ ​ ​ * ​ ​ ​ ​ ​ ​ ​ ​ ​ ​ ​ ​ ​ ​ ​ ​ ​ ​ ​ ​ ​ ​ ​ ​ ​ ​ ​ ​ ​ ​ ​ ​ ​ ​ ​ ​…" at bounding box center [331, 98] width 153 height 86
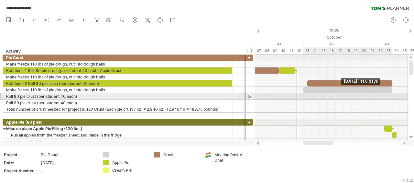
drag, startPoint x: 306, startPoint y: 89, endPoint x: 391, endPoint y: 95, distance: 84.3
click at [391, 95] on div "​ ​ ​ * ​ ​ ​ ​ ​ ​ ​ ​ ​ ​ ​ ​ ​ ​ ​ ​ ​ ​ ​ ​ ​ ​ ​ ​ ​ ​ ​ ​ ​ ​ ​ ​ ​ ​ ​ ​…" at bounding box center [331, 98] width 153 height 86
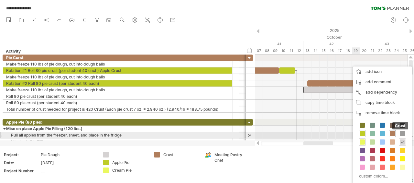
click at [392, 133] on span at bounding box center [392, 133] width 5 height 5
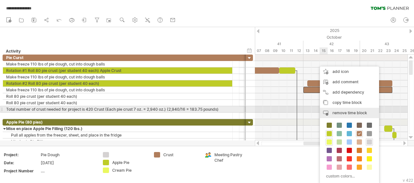
click at [336, 112] on span "remove time block" at bounding box center [350, 113] width 35 height 5
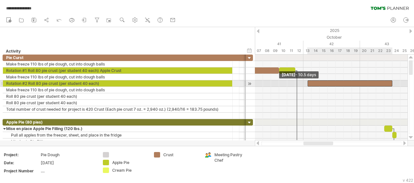
click at [308, 83] on div "​" at bounding box center [350, 84] width 85 height 6
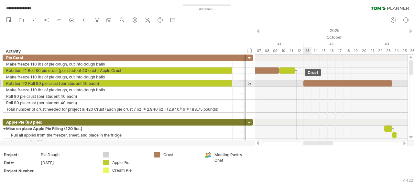
click at [307, 84] on div "​" at bounding box center [347, 84] width 89 height 6
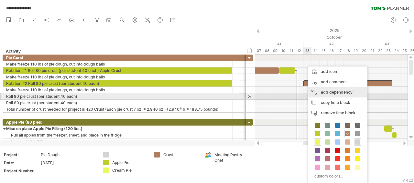
click at [322, 94] on div "add dependency You can use dependencies when you require tasks to be done in a …" at bounding box center [337, 92] width 59 height 10
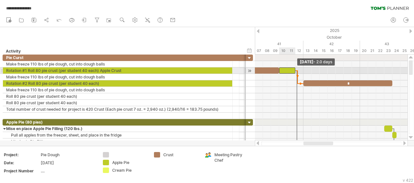
click at [296, 72] on span at bounding box center [295, 71] width 3 height 6
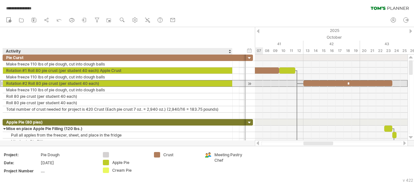
click at [110, 85] on div "Rotation #2 Roll 80 pie crust (per student 40 each)" at bounding box center [117, 84] width 223 height 6
type input "**********"
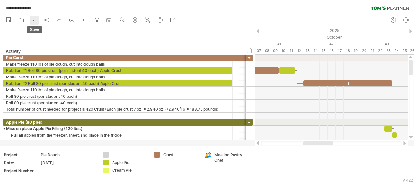
click at [35, 22] on icon at bounding box center [34, 20] width 6 height 6
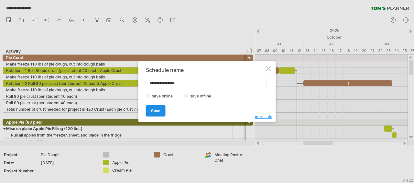
click at [155, 109] on span "Save" at bounding box center [155, 111] width 9 height 5
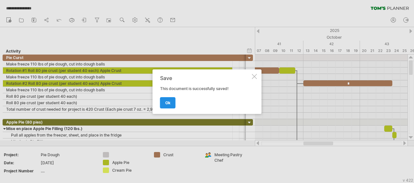
click at [170, 101] on span "ok" at bounding box center [167, 103] width 5 height 5
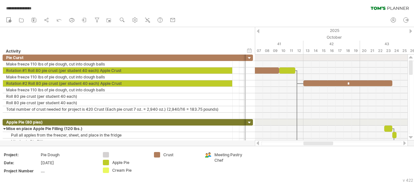
click at [404, 143] on div at bounding box center [404, 143] width 5 height 4
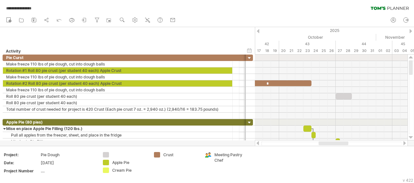
click at [403, 143] on div at bounding box center [404, 143] width 5 height 4
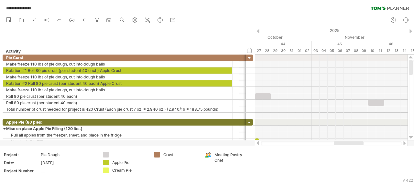
click at [403, 143] on div at bounding box center [404, 143] width 5 height 4
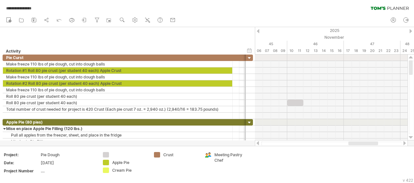
click at [257, 143] on div at bounding box center [257, 143] width 5 height 4
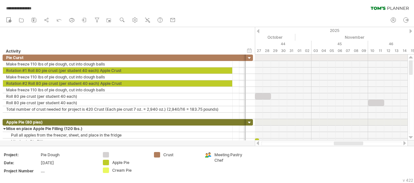
click at [259, 143] on div at bounding box center [257, 143] width 5 height 4
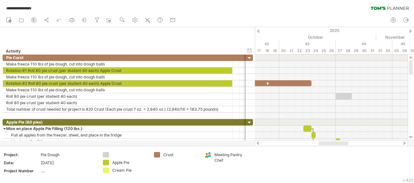
click at [259, 143] on div at bounding box center [257, 143] width 5 height 4
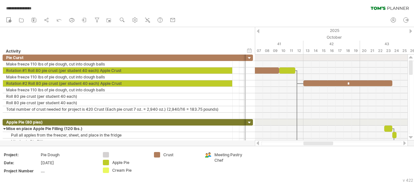
click at [259, 142] on div at bounding box center [257, 143] width 5 height 4
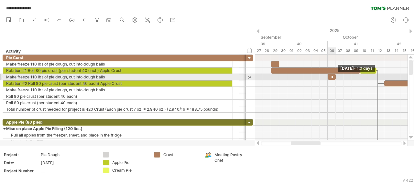
drag, startPoint x: 331, startPoint y: 77, endPoint x: 336, endPoint y: 76, distance: 5.2
click at [336, 76] on span at bounding box center [336, 77] width 3 height 6
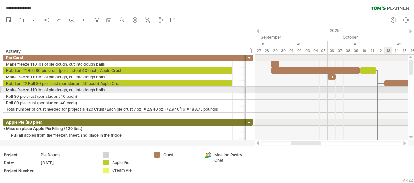
click at [387, 90] on div at bounding box center [331, 90] width 153 height 6
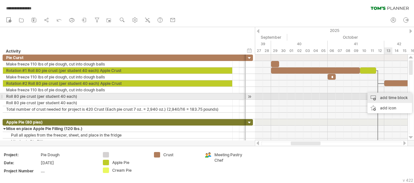
click at [389, 95] on div "add time block" at bounding box center [390, 98] width 45 height 10
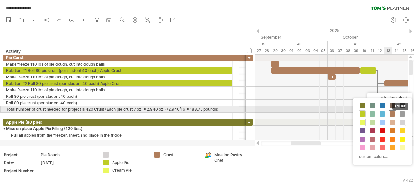
click at [391, 113] on span at bounding box center [392, 114] width 5 height 5
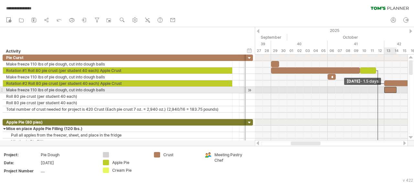
click at [386, 89] on div "​" at bounding box center [390, 90] width 12 height 6
click at [394, 88] on div "​ ​ ​ * * ​ ​ ​ ​ ​ ​ ​ ​ ​ ​ ​ ​ ​ ​ ​ ​ ​ ​ ​ ​ ​ ​ ​ ​ ​ ​ ​ ​ ​ ​ ​ ​ ​ ​ ​…" at bounding box center [331, 98] width 153 height 86
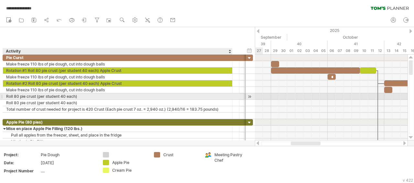
click at [5, 95] on div "**********" at bounding box center [118, 97] width 230 height 6
click at [6, 95] on div "Roll 80 pie crust (per student 40 each)" at bounding box center [117, 97] width 223 height 6
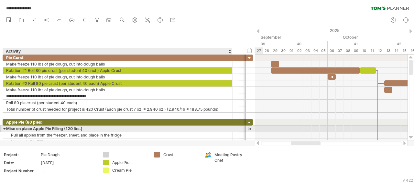
type input "**********"
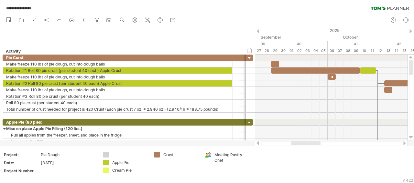
click at [405, 143] on div at bounding box center [404, 143] width 5 height 4
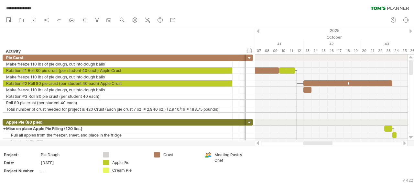
click at [405, 143] on div at bounding box center [404, 143] width 5 height 4
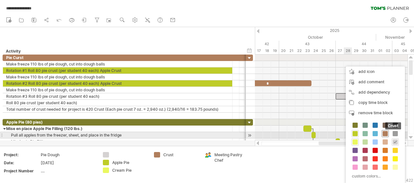
click at [384, 134] on span at bounding box center [385, 133] width 5 height 5
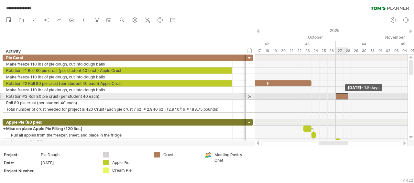
drag, startPoint x: 352, startPoint y: 95, endPoint x: 347, endPoint y: 95, distance: 5.2
click at [348, 95] on span at bounding box center [348, 97] width 3 height 6
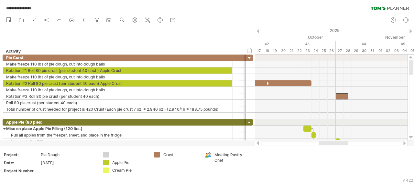
click at [405, 143] on div at bounding box center [404, 143] width 5 height 4
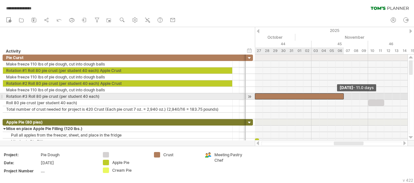
drag, startPoint x: 267, startPoint y: 96, endPoint x: 343, endPoint y: 96, distance: 76.4
click at [343, 96] on span at bounding box center [344, 97] width 3 height 6
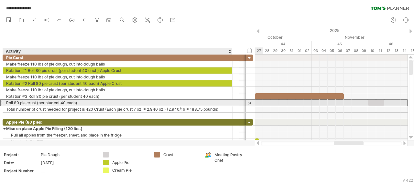
click at [5, 103] on div "**********" at bounding box center [118, 103] width 230 height 6
click at [6, 102] on div "Roll 80 pie crust (per student 40 each)" at bounding box center [117, 103] width 223 height 6
type input "**********"
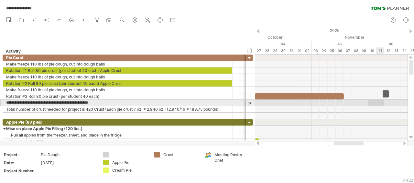
click at [377, 105] on div "​" at bounding box center [376, 103] width 16 height 6
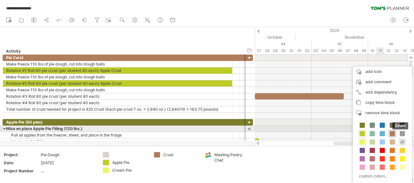
click at [391, 132] on span at bounding box center [392, 133] width 5 height 5
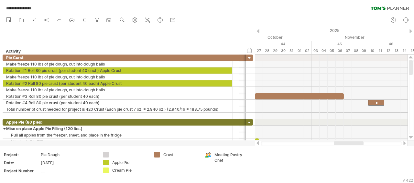
click at [403, 143] on div at bounding box center [404, 143] width 5 height 4
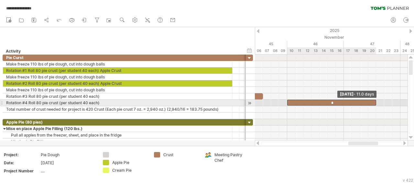
drag, startPoint x: 303, startPoint y: 102, endPoint x: 375, endPoint y: 103, distance: 71.8
click at [375, 103] on span at bounding box center [376, 103] width 3 height 6
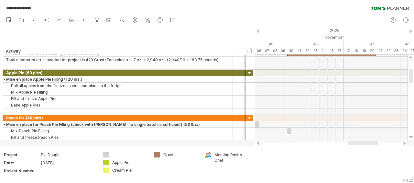
click at [259, 145] on div at bounding box center [257, 143] width 5 height 4
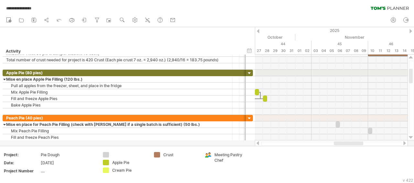
click at [259, 144] on div at bounding box center [257, 143] width 5 height 4
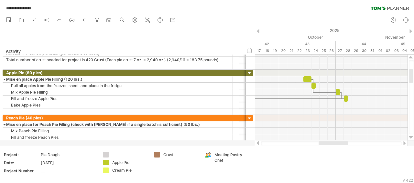
click at [406, 144] on div at bounding box center [404, 143] width 5 height 4
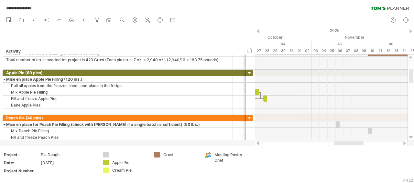
click at [406, 144] on div at bounding box center [404, 143] width 5 height 4
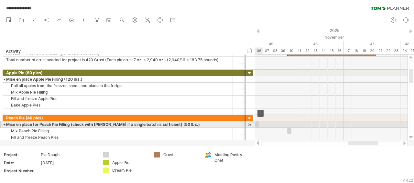
click at [257, 124] on div "​" at bounding box center [257, 125] width 4 height 6
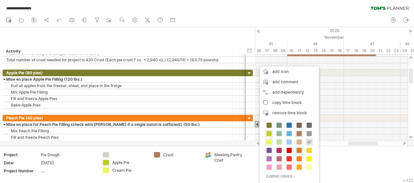
click at [299, 149] on span at bounding box center [299, 150] width 5 height 5
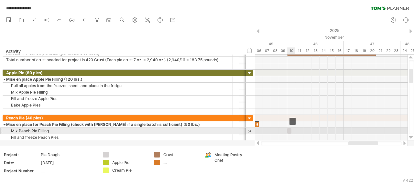
click at [290, 131] on div "​" at bounding box center [289, 131] width 4 height 6
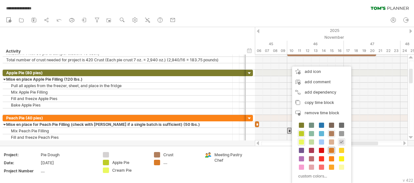
click at [329, 150] on span at bounding box center [331, 150] width 5 height 5
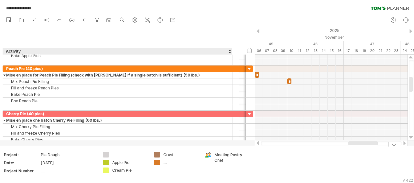
click at [166, 164] on div "...." at bounding box center [180, 163] width 35 height 6
type input "*********"
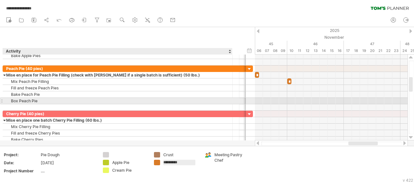
click at [209, 102] on div "Box Peach Pie" at bounding box center [117, 101] width 223 height 6
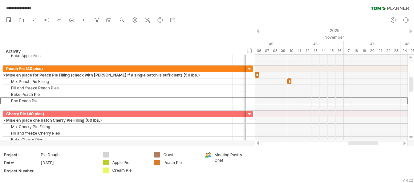
click at [260, 143] on div at bounding box center [257, 143] width 5 height 4
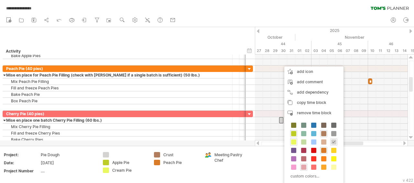
click at [304, 166] on span at bounding box center [303, 167] width 5 height 5
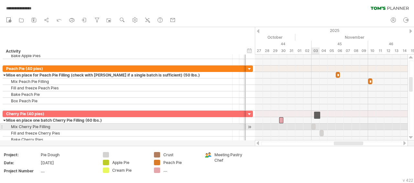
click at [314, 126] on div "​" at bounding box center [314, 127] width 4 height 6
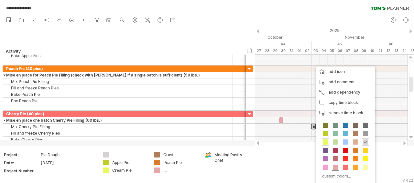
click at [336, 166] on span at bounding box center [335, 167] width 5 height 5
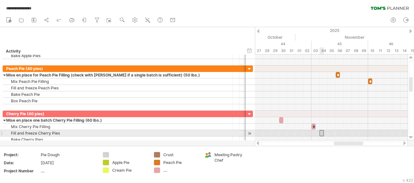
click at [321, 134] on div "​" at bounding box center [322, 133] width 4 height 6
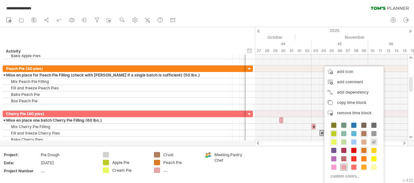
click at [344, 168] on span at bounding box center [343, 167] width 5 height 5
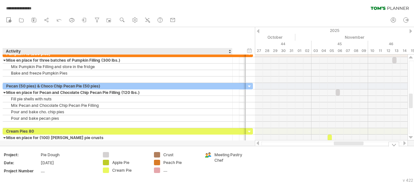
click at [167, 172] on div "...." at bounding box center [180, 171] width 35 height 6
type input "**********"
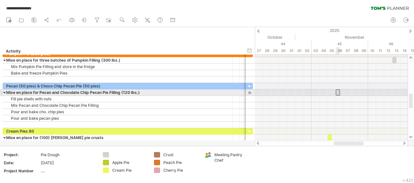
click at [338, 94] on div "​" at bounding box center [338, 93] width 4 height 6
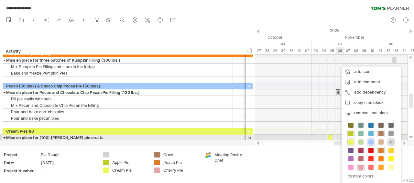
click at [371, 140] on span at bounding box center [371, 142] width 5 height 5
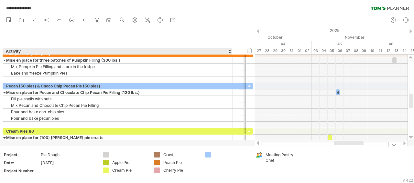
click at [217, 154] on div "...." at bounding box center [232, 155] width 35 height 6
type input "*********"
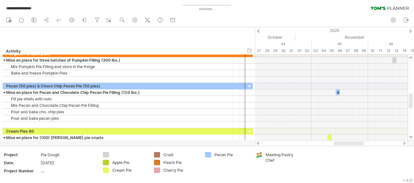
click at [402, 143] on div at bounding box center [404, 143] width 5 height 4
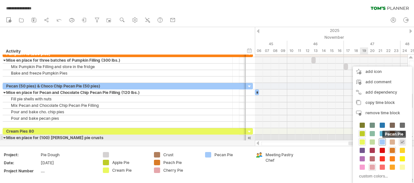
click at [383, 140] on span at bounding box center [382, 142] width 5 height 5
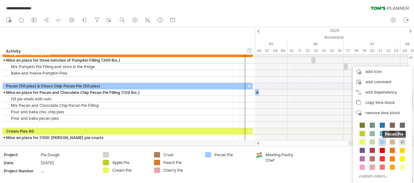
click at [383, 141] on span at bounding box center [382, 142] width 5 height 5
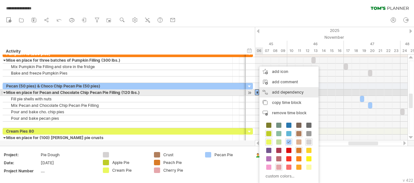
click at [266, 91] on div "add dependency You can use dependencies when you require tasks to be done in a …" at bounding box center [288, 92] width 59 height 10
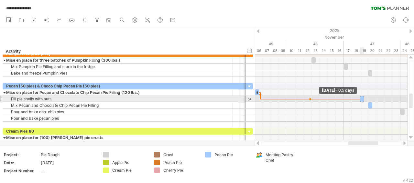
click at [361, 99] on span at bounding box center [360, 99] width 3 height 6
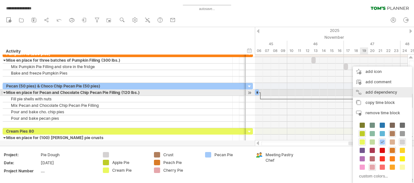
click at [366, 93] on div "add dependency You can use dependencies when you require tasks to be done in a …" at bounding box center [382, 92] width 59 height 10
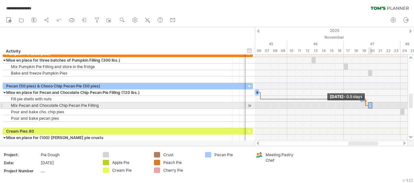
click at [368, 104] on span at bounding box center [368, 106] width 3 height 6
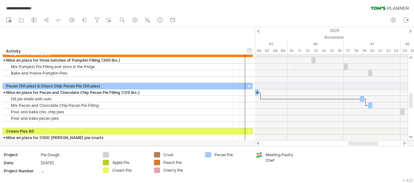
click at [404, 144] on div at bounding box center [404, 143] width 5 height 4
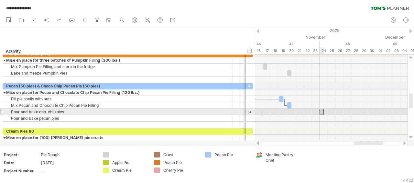
click at [321, 111] on div "​" at bounding box center [322, 112] width 4 height 6
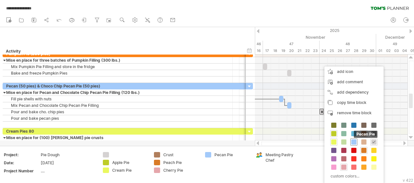
click at [353, 142] on span at bounding box center [353, 142] width 5 height 5
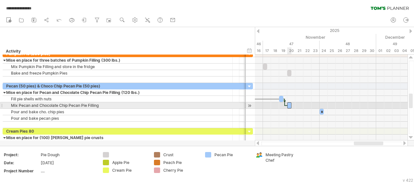
click at [290, 104] on div "​" at bounding box center [289, 106] width 4 height 6
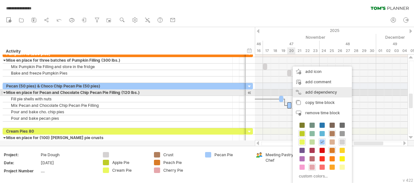
click at [313, 94] on div "add dependency You can use dependencies when you require tasks to be done in a …" at bounding box center [322, 92] width 59 height 10
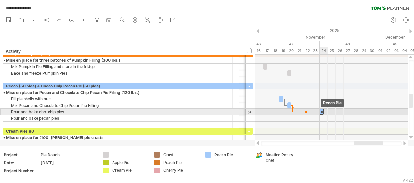
click at [320, 113] on span at bounding box center [319, 112] width 3 height 6
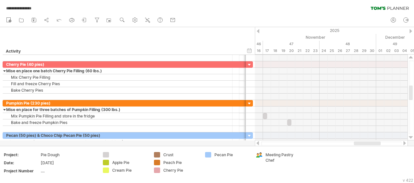
click at [259, 144] on div at bounding box center [257, 143] width 5 height 4
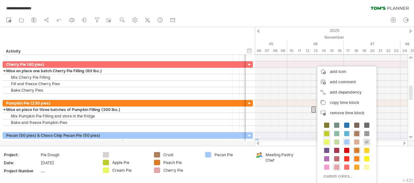
click at [357, 157] on span at bounding box center [356, 159] width 5 height 5
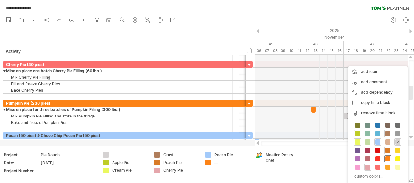
click at [386, 160] on span at bounding box center [387, 159] width 5 height 5
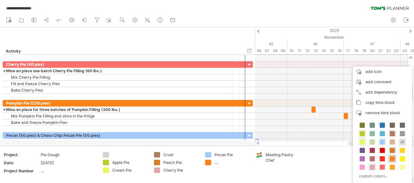
click at [392, 158] on span at bounding box center [392, 159] width 5 height 5
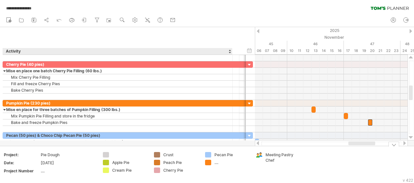
click at [218, 164] on div "...." at bounding box center [232, 163] width 35 height 6
type input "**********"
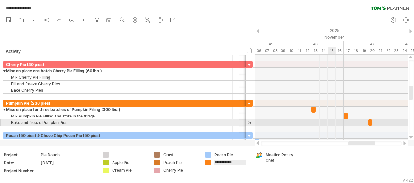
click at [333, 124] on div at bounding box center [331, 123] width 153 height 6
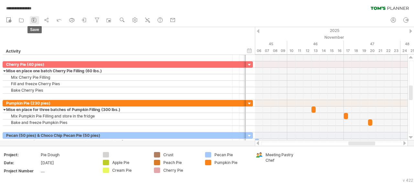
click at [35, 21] on icon at bounding box center [34, 20] width 6 height 6
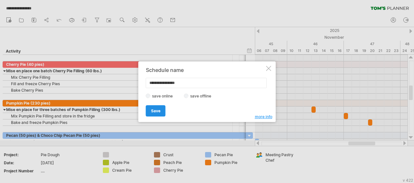
click at [159, 112] on span "Save" at bounding box center [155, 111] width 9 height 5
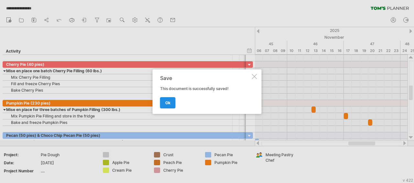
click at [170, 105] on span "ok" at bounding box center [167, 103] width 5 height 5
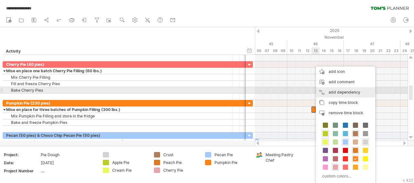
click at [327, 91] on div "add dependency You can use dependencies when you require tasks to be done in a …" at bounding box center [345, 92] width 59 height 10
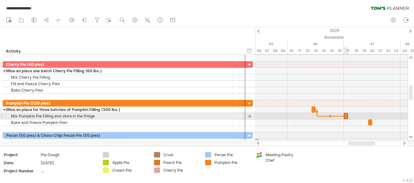
click at [346, 116] on div "​" at bounding box center [346, 116] width 4 height 6
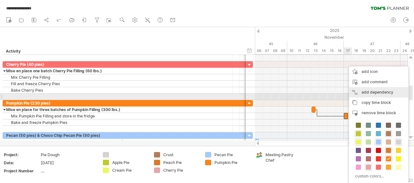
click at [363, 94] on div "add dependency You can use dependencies when you require tasks to be done in a …" at bounding box center [378, 92] width 59 height 10
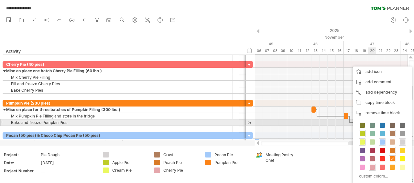
click at [370, 121] on div "Apple Pie Crust Cream Pie Pecan Pie Peach Pie Pumpkin Pie Cherry Pie custom col…" at bounding box center [382, 151] width 59 height 66
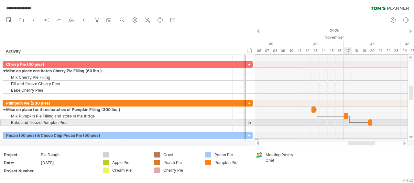
click at [347, 126] on div at bounding box center [331, 129] width 153 height 6
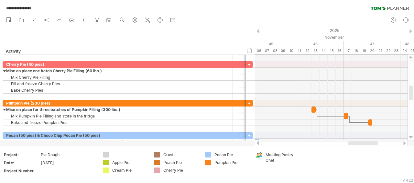
click at [259, 143] on div at bounding box center [257, 143] width 5 height 4
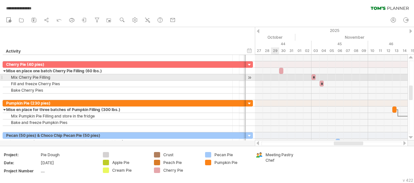
click at [277, 78] on div at bounding box center [331, 77] width 153 height 6
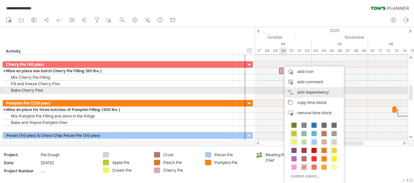
click at [297, 90] on div "add dependency You can use dependencies when you require tasks to be done in a …" at bounding box center [314, 92] width 59 height 10
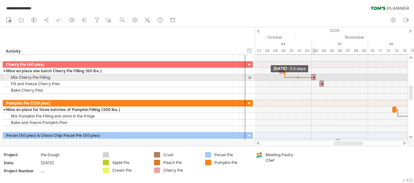
click at [313, 77] on span at bounding box center [311, 77] width 3 height 6
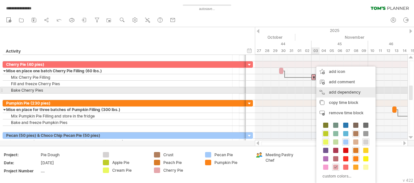
click at [325, 91] on div "add dependency You can use dependencies when you require tasks to be done in a …" at bounding box center [345, 92] width 59 height 10
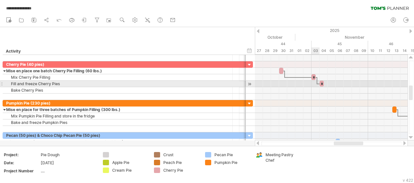
click at [319, 86] on span at bounding box center [319, 84] width 3 height 6
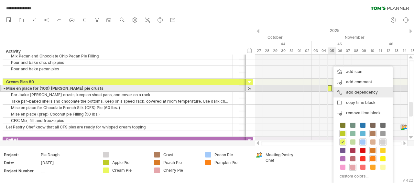
click at [341, 90] on div "add dependency You can use dependencies when you require tasks to be done in a …" at bounding box center [363, 92] width 59 height 10
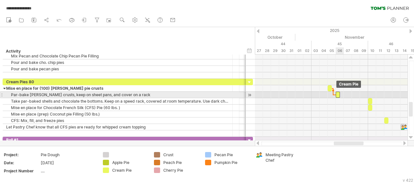
click at [336, 94] on span at bounding box center [336, 95] width 3 height 6
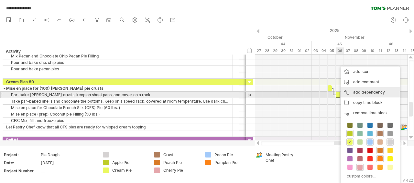
click at [347, 92] on div "add dependency You can use dependencies when you require tasks to be done in a …" at bounding box center [370, 92] width 59 height 10
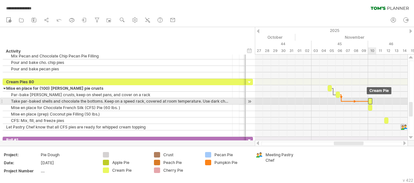
click at [369, 101] on span at bounding box center [368, 101] width 3 height 6
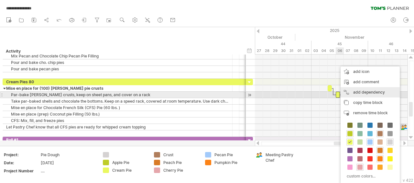
click at [355, 95] on div "add dependency You can use dependencies when you require tasks to be done in a …" at bounding box center [370, 92] width 59 height 10
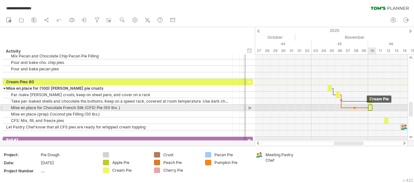
click at [369, 109] on span at bounding box center [368, 108] width 3 height 6
click at [370, 110] on div "​" at bounding box center [370, 108] width 4 height 6
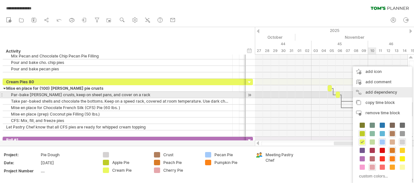
click at [372, 94] on div "add dependency You can use dependencies when you require tasks to be done in a …" at bounding box center [382, 92] width 59 height 10
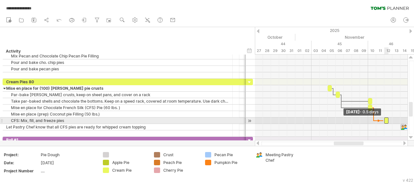
click at [383, 120] on span at bounding box center [384, 121] width 3 height 6
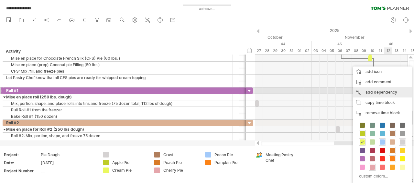
click at [374, 93] on div "add dependency You can use dependencies when you require tasks to be done in a …" at bounding box center [382, 92] width 59 height 10
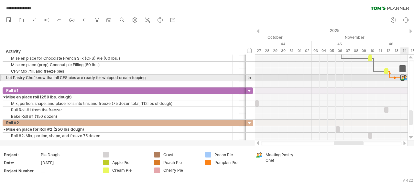
click at [401, 79] on span at bounding box center [400, 78] width 3 height 6
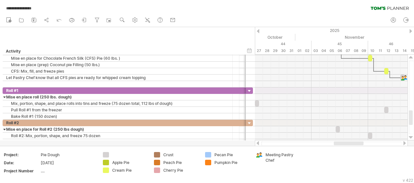
click at [259, 143] on div at bounding box center [257, 143] width 5 height 4
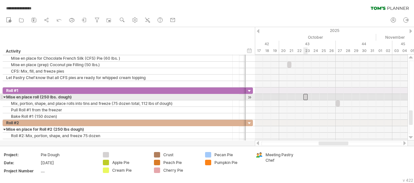
click at [306, 97] on div "​" at bounding box center [305, 97] width 4 height 6
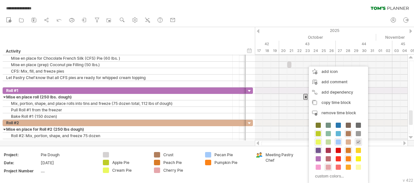
click at [317, 149] on span at bounding box center [318, 150] width 5 height 5
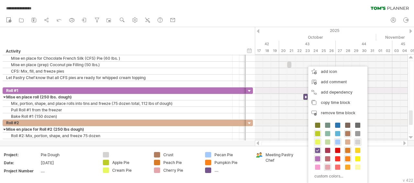
click at [316, 158] on span at bounding box center [317, 159] width 5 height 5
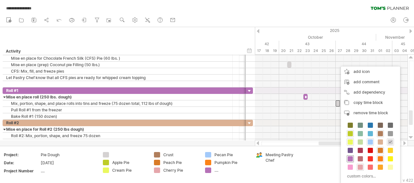
click at [349, 158] on span at bounding box center [350, 159] width 5 height 5
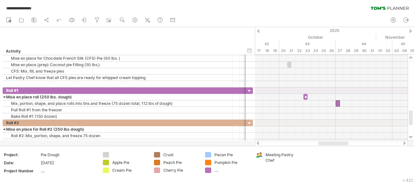
click at [406, 145] on div at bounding box center [404, 143] width 5 height 4
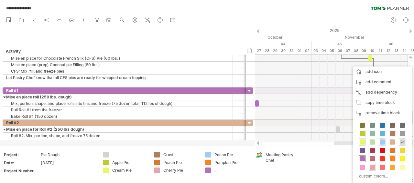
click at [362, 157] on span at bounding box center [362, 159] width 5 height 5
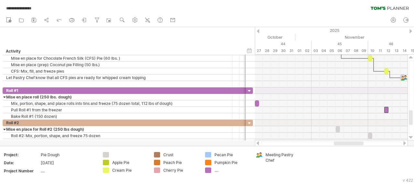
click at [259, 144] on div at bounding box center [257, 143] width 5 height 4
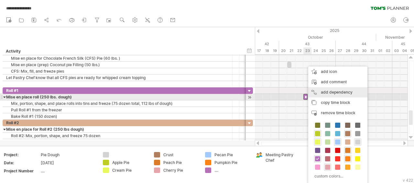
click at [320, 94] on div "add dependency You can use dependencies when you require tasks to be done in a …" at bounding box center [337, 92] width 59 height 10
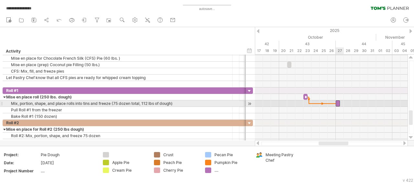
click at [337, 103] on div "​" at bounding box center [338, 104] width 4 height 6
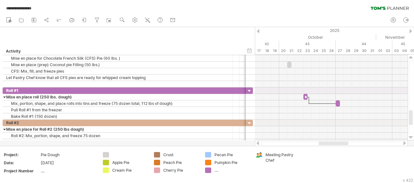
click at [405, 143] on div at bounding box center [404, 143] width 5 height 4
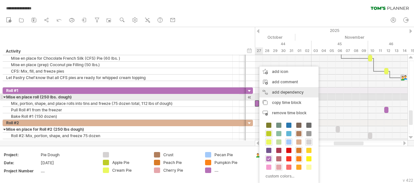
click at [274, 94] on div "add dependency You can use dependencies when you require tasks to be done in a …" at bounding box center [288, 92] width 59 height 10
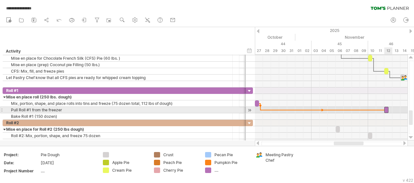
click at [386, 110] on div "​" at bounding box center [386, 110] width 4 height 6
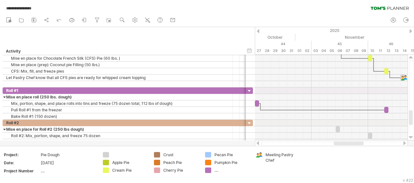
click at [404, 143] on div at bounding box center [404, 143] width 5 height 4
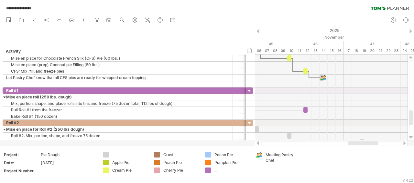
click at [404, 142] on div at bounding box center [404, 143] width 5 height 4
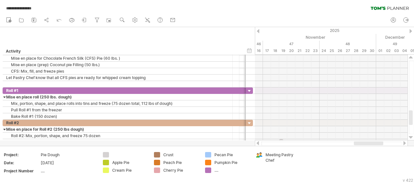
click at [259, 142] on div at bounding box center [257, 143] width 5 height 4
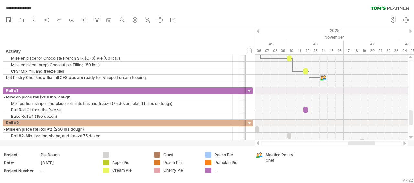
click at [260, 142] on div at bounding box center [257, 143] width 5 height 4
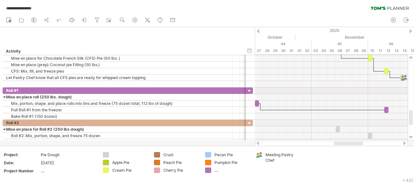
click at [261, 141] on div at bounding box center [331, 143] width 153 height 6
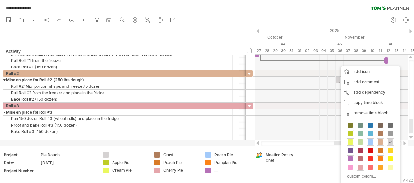
click at [379, 141] on span at bounding box center [380, 142] width 5 height 5
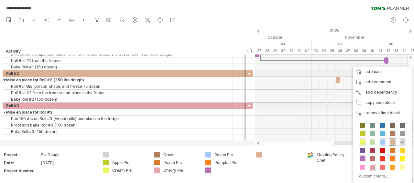
click at [390, 141] on span at bounding box center [392, 142] width 5 height 5
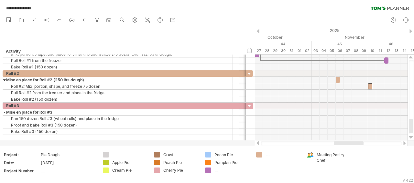
click at [405, 144] on div at bounding box center [404, 143] width 5 height 4
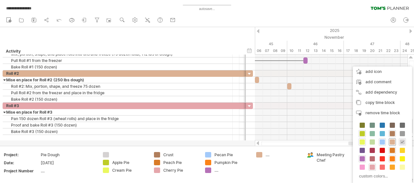
click at [392, 141] on span at bounding box center [392, 142] width 5 height 5
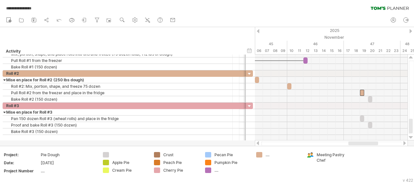
click at [259, 143] on div at bounding box center [257, 143] width 5 height 4
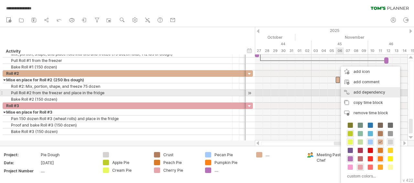
click at [351, 91] on div "add dependency You can use dependencies when you require tasks to be done in a …" at bounding box center [370, 92] width 59 height 10
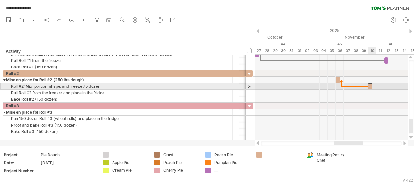
click at [369, 86] on span at bounding box center [368, 86] width 3 height 6
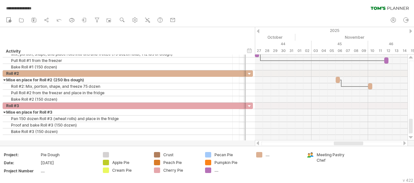
click at [405, 145] on div at bounding box center [404, 143] width 5 height 4
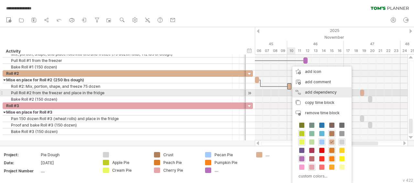
click at [302, 91] on div "add dependency You can use dependencies when you require tasks to be done in a …" at bounding box center [321, 92] width 59 height 10
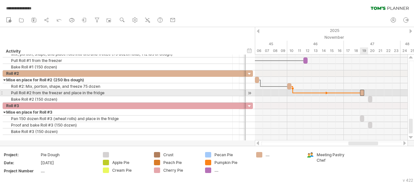
click at [360, 95] on span at bounding box center [360, 93] width 3 height 6
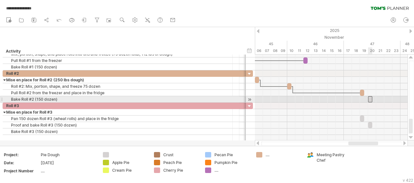
click at [370, 98] on div "​" at bounding box center [370, 99] width 4 height 6
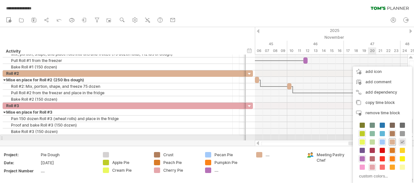
click at [392, 140] on span at bounding box center [392, 142] width 5 height 5
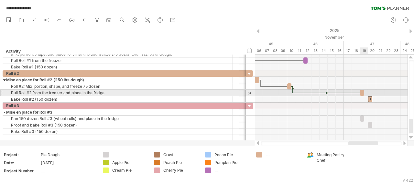
click at [362, 94] on div "​" at bounding box center [362, 93] width 4 height 6
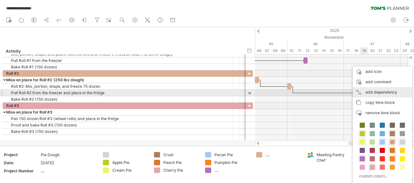
click at [367, 93] on div "add dependency You can use dependencies when you require tasks to be done in a …" at bounding box center [382, 92] width 59 height 10
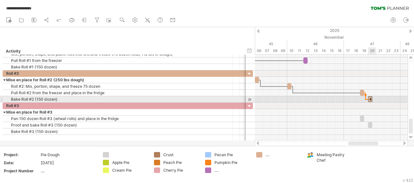
click at [370, 98] on div "*" at bounding box center [370, 99] width 4 height 6
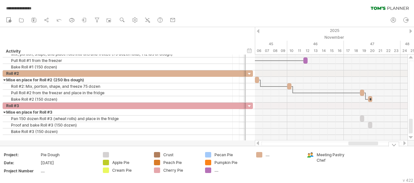
click at [270, 154] on div "...." at bounding box center [283, 155] width 35 height 6
type input "*******"
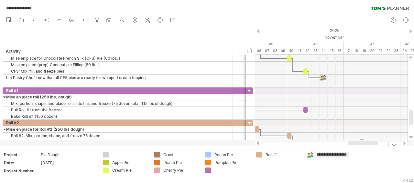
click at [277, 155] on div "Roll #1" at bounding box center [283, 155] width 35 height 6
type input "*******"
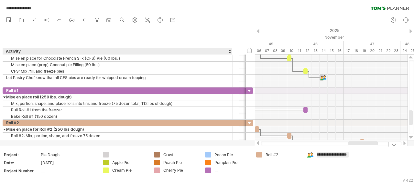
click at [217, 169] on div "...." at bounding box center [232, 171] width 35 height 6
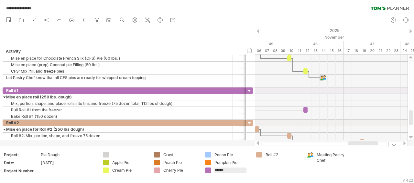
type input "*******"
click at [256, 144] on div at bounding box center [257, 143] width 5 height 4
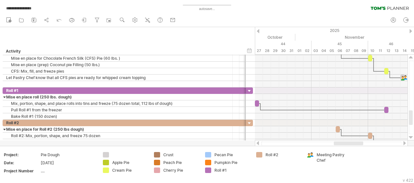
click at [403, 143] on div at bounding box center [404, 143] width 5 height 4
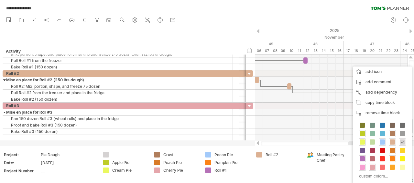
click at [362, 165] on span at bounding box center [362, 167] width 5 height 5
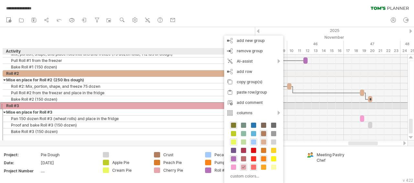
click at [41, 105] on div "Roll #3" at bounding box center [117, 106] width 223 height 6
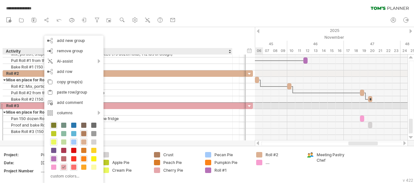
click at [140, 105] on div "Roll #3" at bounding box center [117, 106] width 223 height 6
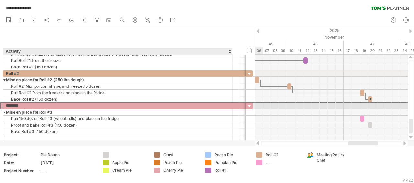
click at [133, 105] on input "*******" at bounding box center [117, 106] width 223 height 6
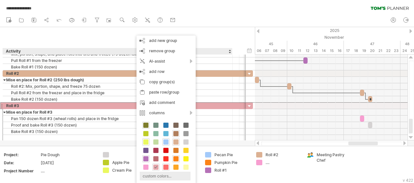
click at [163, 175] on div "custom colors..." at bounding box center [165, 176] width 51 height 9
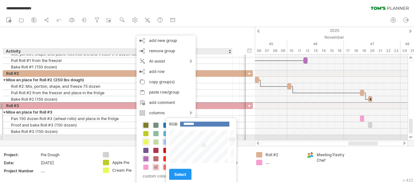
type input "*******"
click at [191, 136] on div at bounding box center [199, 146] width 60 height 33
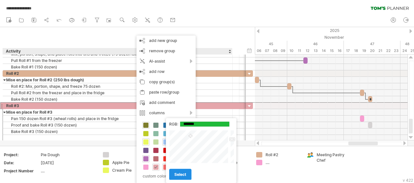
click at [185, 173] on span "select" at bounding box center [180, 174] width 12 height 5
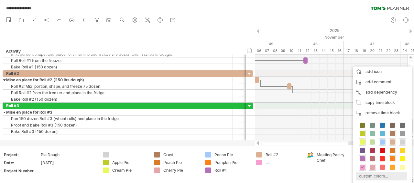
click at [365, 173] on div "custom colors..." at bounding box center [381, 176] width 51 height 9
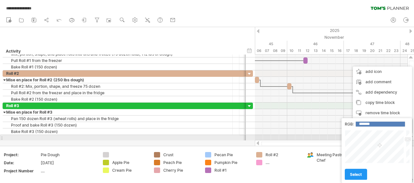
type input "*******"
click at [365, 139] on div at bounding box center [375, 146] width 60 height 33
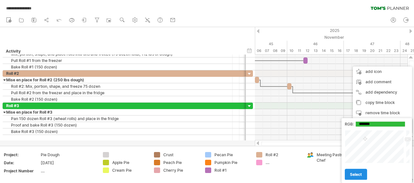
click at [357, 174] on span "select" at bounding box center [356, 174] width 12 height 5
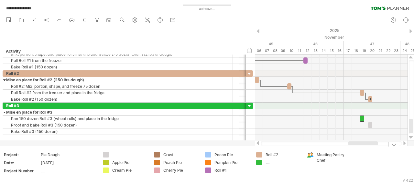
click at [269, 164] on div "...." at bounding box center [283, 163] width 35 height 6
type input "*******"
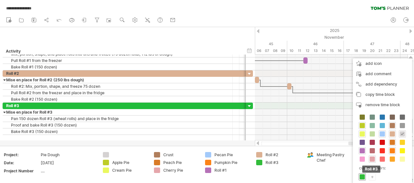
click at [361, 174] on div "Roll #3" at bounding box center [362, 177] width 7 height 7
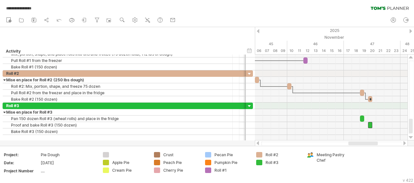
click at [404, 142] on div at bounding box center [404, 143] width 5 height 4
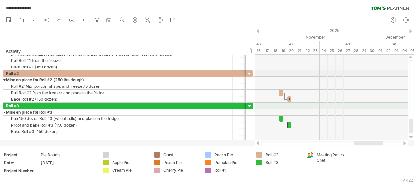
click at [404, 142] on div at bounding box center [404, 143] width 5 height 4
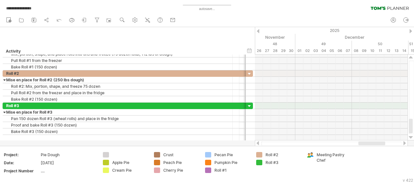
click at [259, 143] on div at bounding box center [257, 143] width 5 height 4
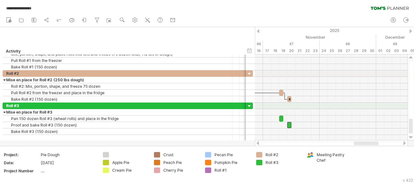
click at [260, 143] on div at bounding box center [257, 143] width 5 height 4
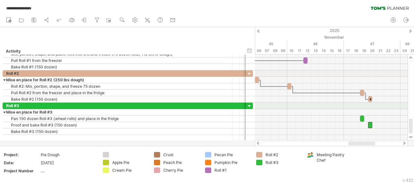
click at [259, 144] on div at bounding box center [257, 143] width 5 height 4
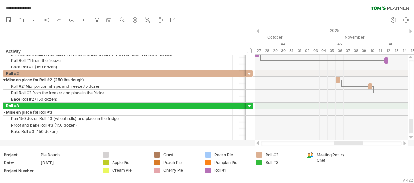
click at [405, 143] on div at bounding box center [404, 143] width 5 height 4
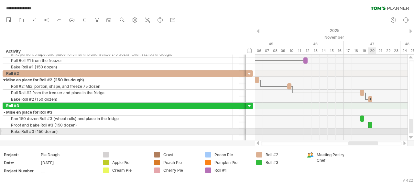
click at [371, 129] on div at bounding box center [331, 132] width 153 height 6
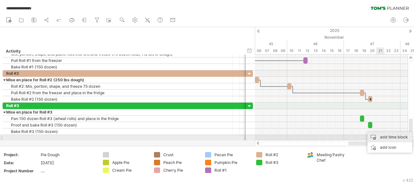
click at [382, 137] on div "add time block" at bounding box center [390, 137] width 45 height 10
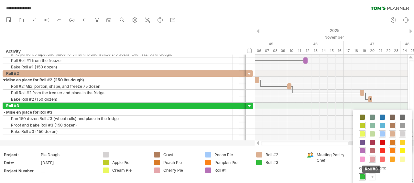
click at [362, 175] on span at bounding box center [362, 177] width 5 height 5
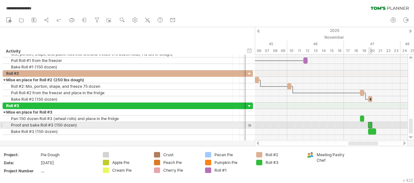
click at [370, 125] on div "​" at bounding box center [370, 125] width 4 height 6
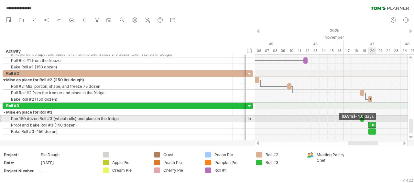
click at [375, 122] on div "*" at bounding box center [372, 125] width 8 height 6
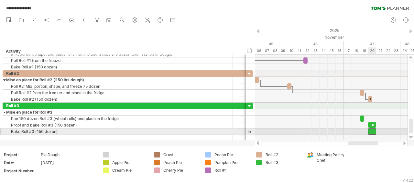
click at [371, 132] on div "​" at bounding box center [372, 132] width 8 height 6
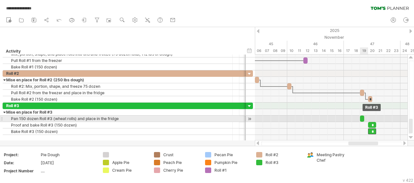
click at [362, 117] on div "​" at bounding box center [362, 119] width 4 height 6
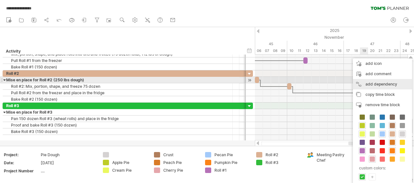
click at [373, 83] on div "add dependency You can use dependencies when you require tasks to be done in a …" at bounding box center [382, 84] width 59 height 10
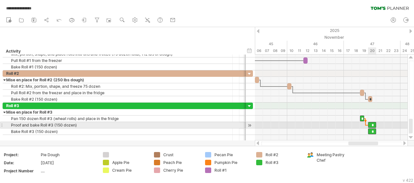
click at [373, 123] on div "*" at bounding box center [372, 125] width 8 height 6
click at [372, 124] on div "*" at bounding box center [372, 125] width 8 height 6
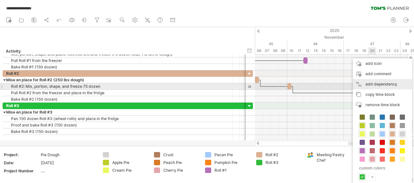
click at [370, 87] on div "add dependency You can use dependencies when you require tasks to be done in a …" at bounding box center [382, 84] width 59 height 10
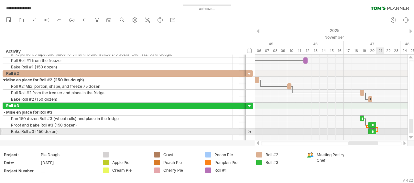
click at [377, 133] on span at bounding box center [376, 132] width 3 height 6
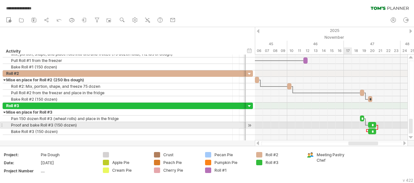
click at [348, 129] on div at bounding box center [331, 132] width 153 height 6
click at [377, 129] on span at bounding box center [376, 132] width 3 height 6
click at [378, 127] on div at bounding box center [378, 127] width 2 height 4
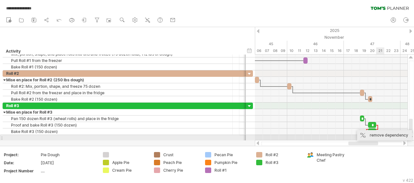
click at [377, 137] on div "remove dependency" at bounding box center [384, 135] width 55 height 10
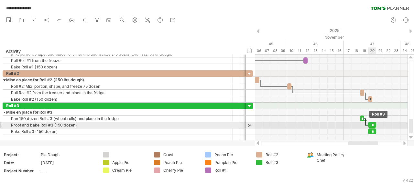
click at [370, 124] on div "*" at bounding box center [372, 125] width 8 height 6
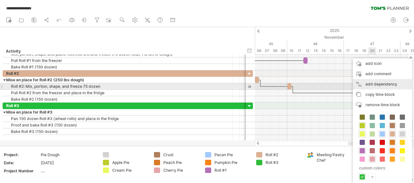
click at [371, 85] on div "add dependency You can use dependencies when you require tasks to be done in a …" at bounding box center [382, 84] width 59 height 10
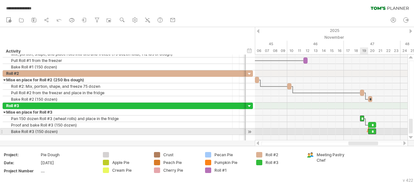
click at [367, 131] on div "​ ​ ​ * * ​ ​ * ​ ​ ​ ​ ​ ​ ​ ​ * ​ ​ ​ ​ ​ ​ * ​ ​ ​ ​ ​ ​ ​ ​ ​ ​ ​ ​ ​ * * *…" at bounding box center [331, 98] width 153 height 86
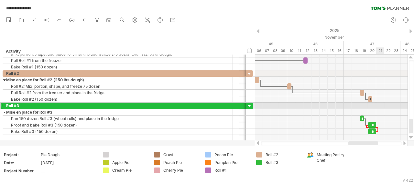
click at [385, 103] on div at bounding box center [331, 122] width 153 height 39
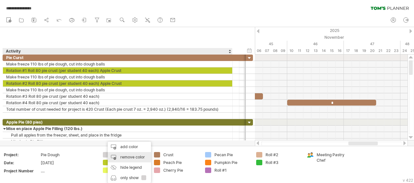
click at [120, 159] on div "remove color" at bounding box center [129, 157] width 43 height 10
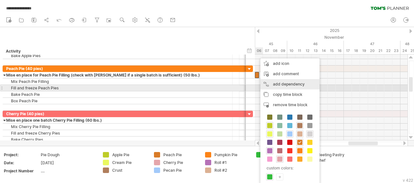
click at [271, 86] on div "add dependency You can use dependencies when you require tasks to be done in a …" at bounding box center [289, 84] width 59 height 10
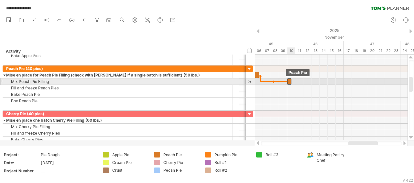
click at [288, 83] on span at bounding box center [287, 82] width 3 height 6
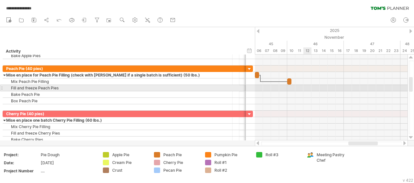
click at [305, 86] on div at bounding box center [331, 88] width 153 height 6
click at [312, 91] on div "add time block" at bounding box center [330, 94] width 45 height 10
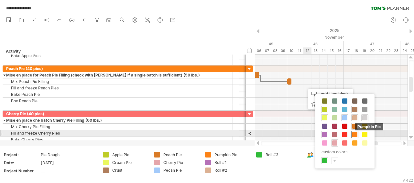
click at [353, 133] on span at bounding box center [354, 134] width 5 height 5
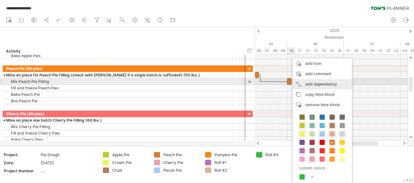
click at [306, 83] on div "add dependency You can use dependencies when you require tasks to be done in a …" at bounding box center [322, 84] width 59 height 10
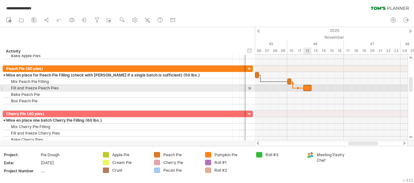
click at [307, 88] on div "​" at bounding box center [307, 88] width 8 height 6
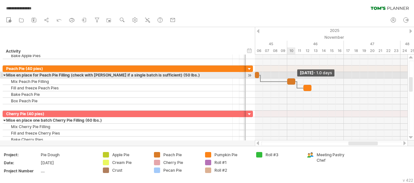
drag, startPoint x: 292, startPoint y: 79, endPoint x: 295, endPoint y: 78, distance: 3.7
click at [295, 78] on div "​ ​ ​ * * ​ ​ * ​ ​ ​ ​ ​ ​ ​ ​ ​ * ​ ​ ​ ​ ​ ​ * ​ ​ ​ ​ ​ ​ ​ ​ ​ ​ ​ ​ ​ * *…" at bounding box center [331, 98] width 153 height 86
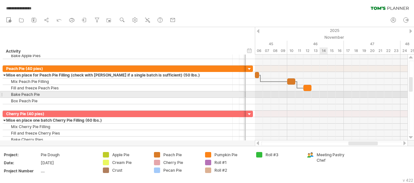
click at [325, 93] on div at bounding box center [331, 95] width 153 height 6
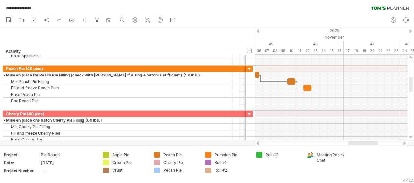
click at [257, 143] on div at bounding box center [257, 143] width 5 height 4
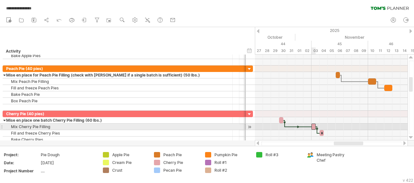
click at [314, 129] on div "​" at bounding box center [314, 127] width 4 height 6
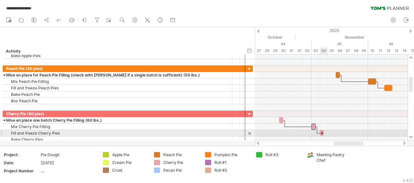
click at [322, 137] on div at bounding box center [331, 140] width 153 height 6
click at [322, 134] on div "*" at bounding box center [322, 133] width 4 height 6
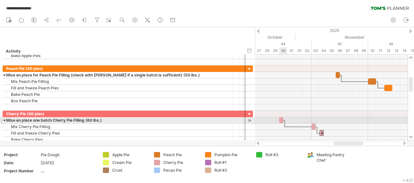
click at [281, 124] on div at bounding box center [331, 127] width 153 height 6
click at [281, 120] on div "​" at bounding box center [281, 120] width 4 height 6
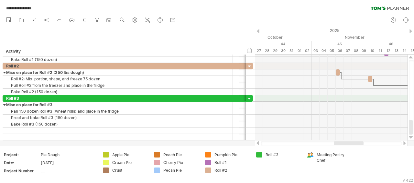
click at [402, 142] on div at bounding box center [404, 143] width 5 height 4
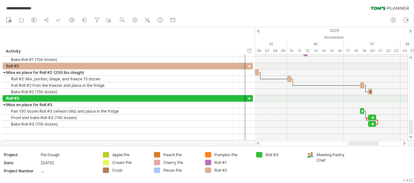
click at [256, 143] on div at bounding box center [257, 143] width 5 height 4
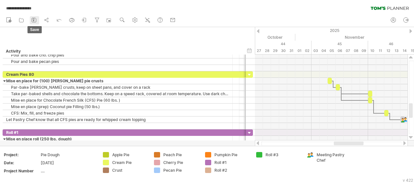
click at [36, 20] on icon at bounding box center [34, 20] width 6 height 6
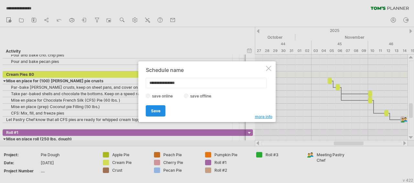
click at [154, 108] on link "Save" at bounding box center [156, 110] width 20 height 11
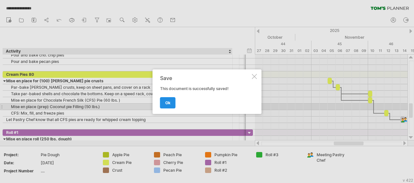
click at [170, 103] on span "ok" at bounding box center [167, 103] width 5 height 5
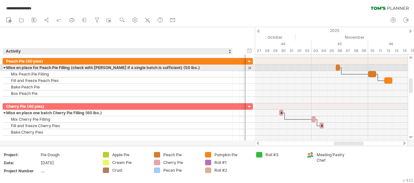
click at [189, 71] on div "**********" at bounding box center [128, 80] width 250 height 45
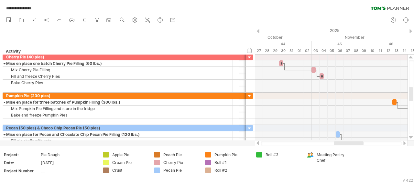
click at [405, 145] on div at bounding box center [404, 143] width 5 height 4
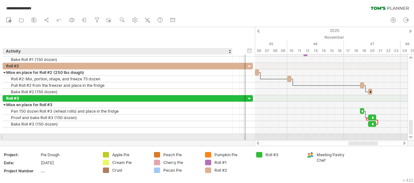
click at [16, 135] on div at bounding box center [117, 137] width 223 height 6
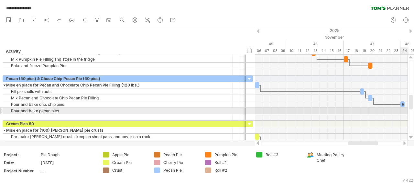
click at [402, 109] on div at bounding box center [331, 111] width 153 height 6
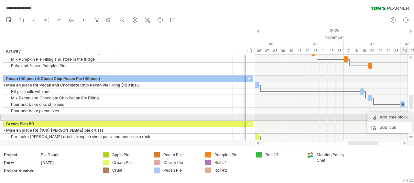
click at [399, 116] on div "add time block" at bounding box center [390, 117] width 45 height 10
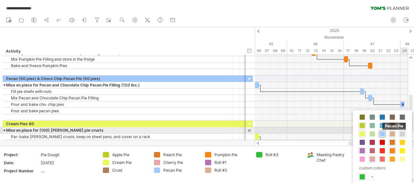
click at [383, 133] on span at bounding box center [382, 134] width 5 height 5
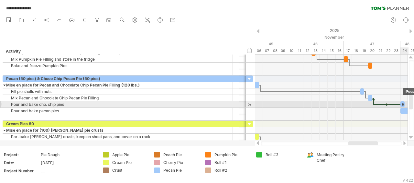
click at [403, 102] on div "*" at bounding box center [403, 105] width 4 height 6
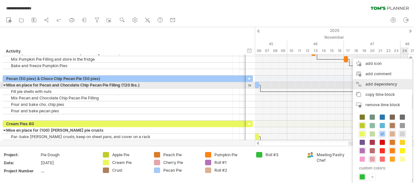
click at [384, 87] on div "add dependency You can use dependencies when you require tasks to be done in a …" at bounding box center [382, 84] width 59 height 10
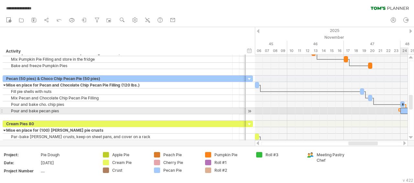
click at [402, 110] on div "​" at bounding box center [405, 111] width 8 height 6
